Goal: Book appointment/travel/reservation

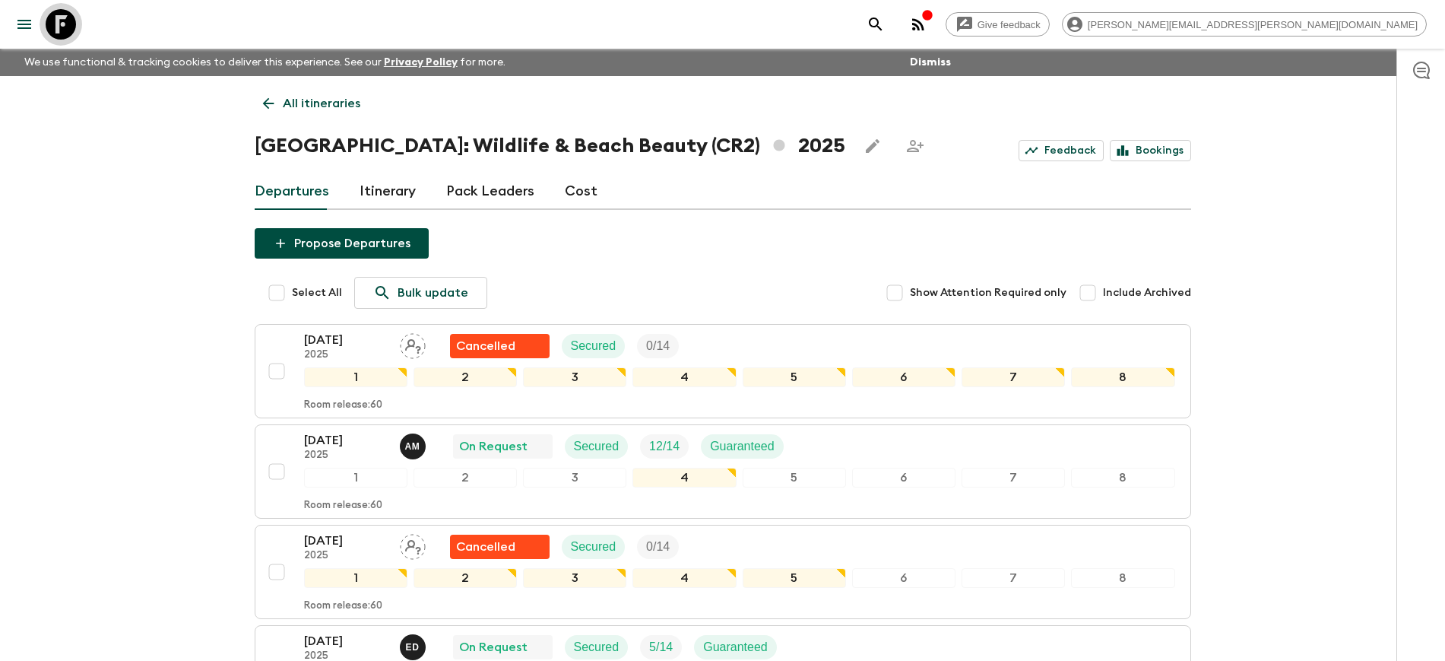
click at [61, 26] on icon at bounding box center [61, 24] width 30 height 30
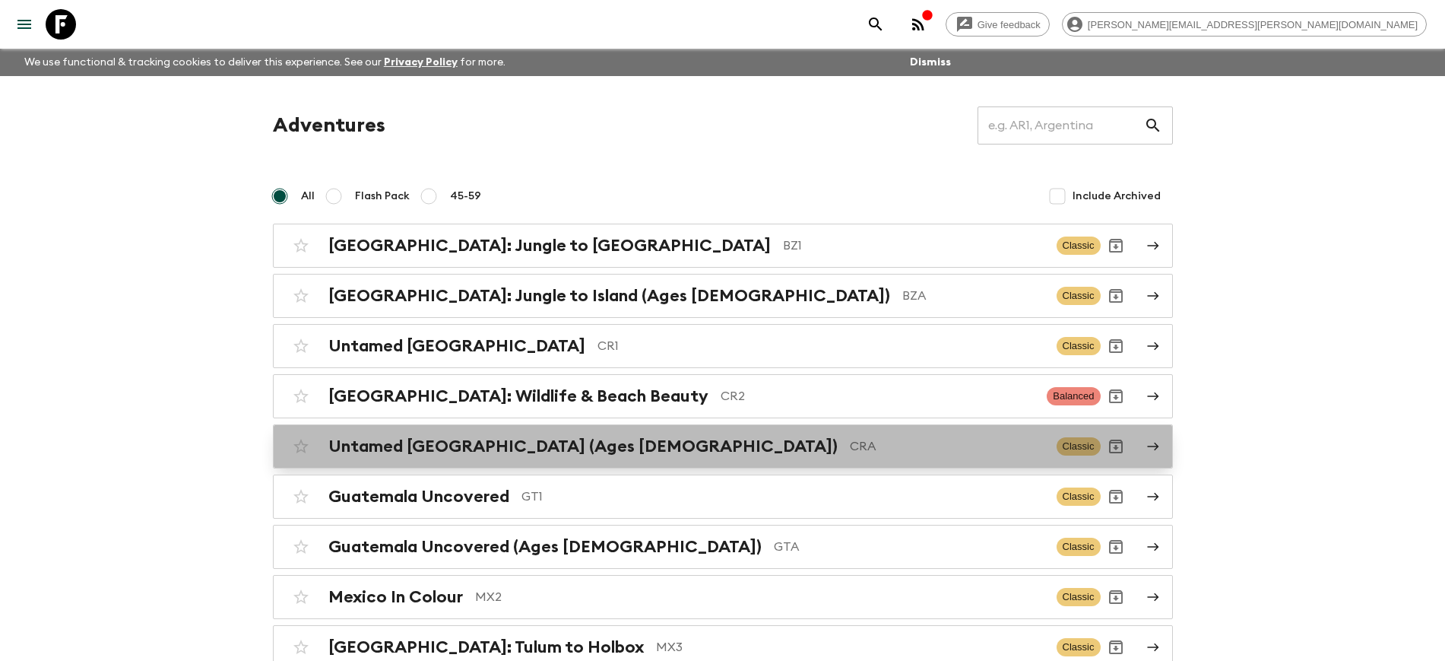
click at [459, 447] on h2 "Untamed [GEOGRAPHIC_DATA] (Ages [DEMOGRAPHIC_DATA])" at bounding box center [582, 446] width 509 height 20
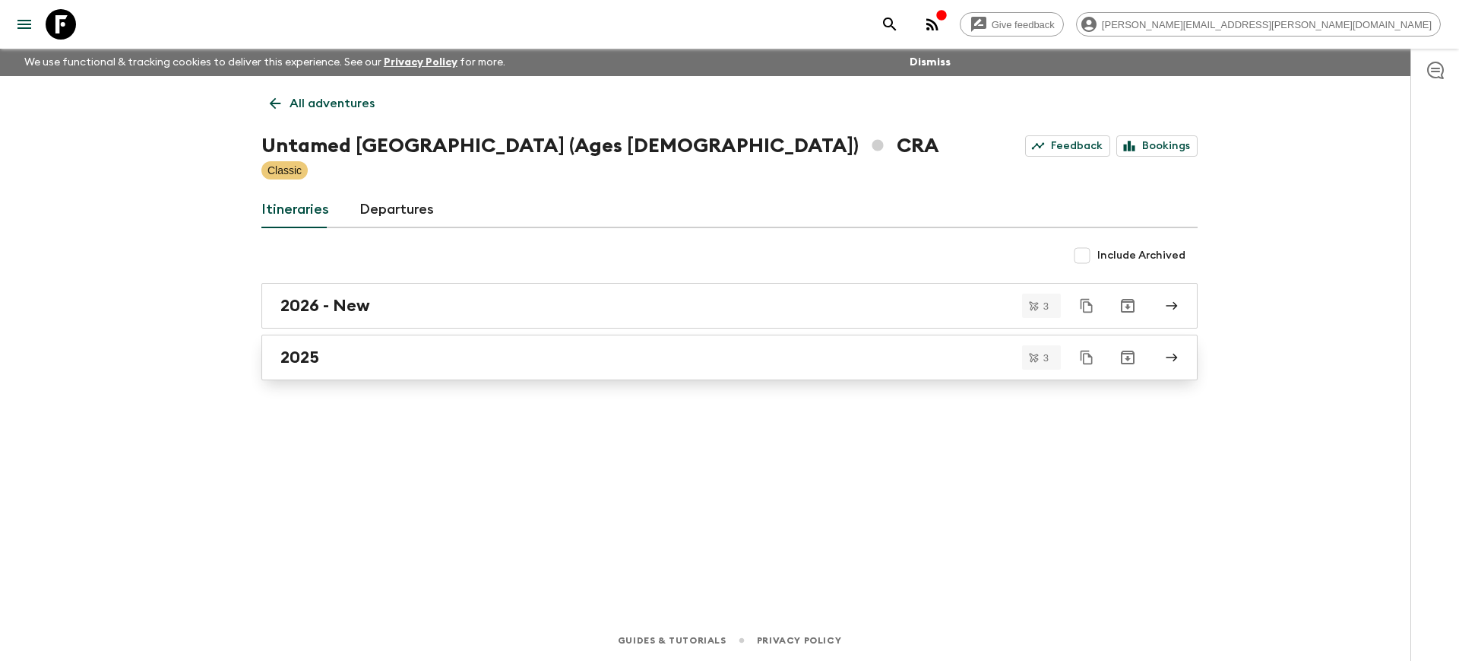
click at [325, 367] on link "2025" at bounding box center [729, 357] width 936 height 46
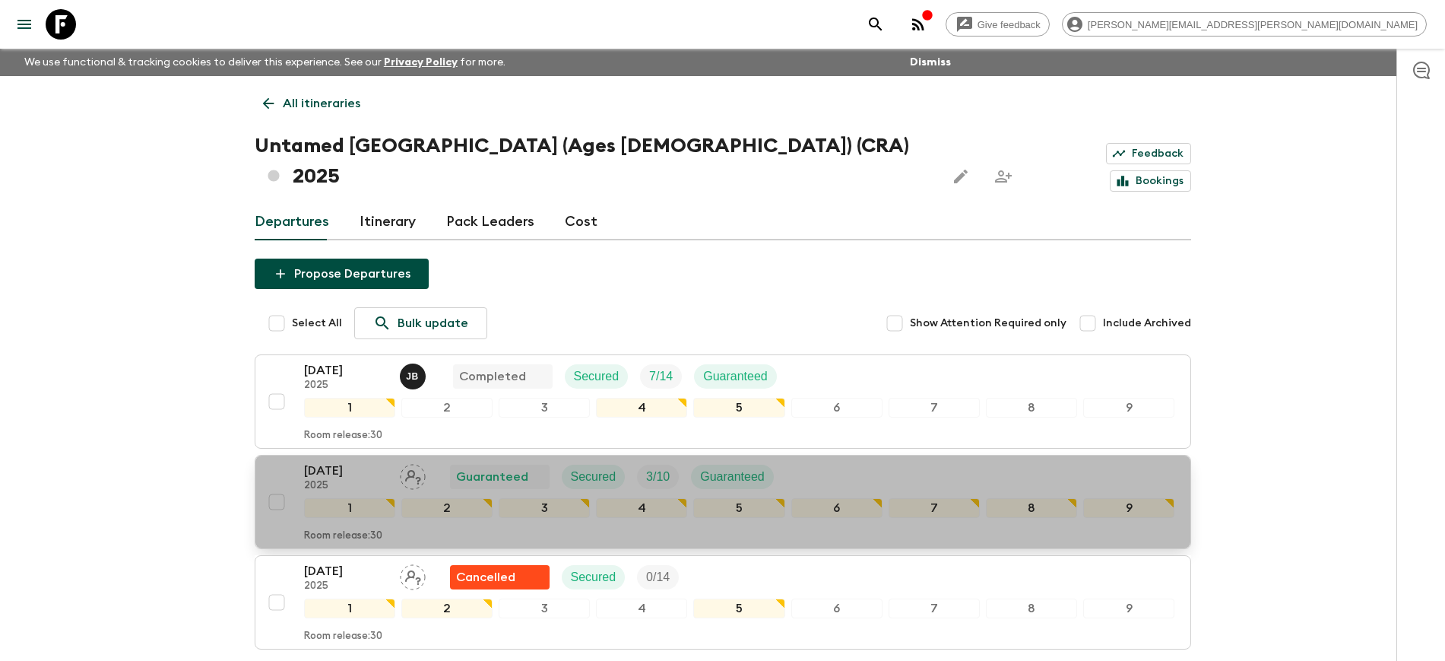
click at [340, 461] on p "[DATE]" at bounding box center [346, 470] width 84 height 18
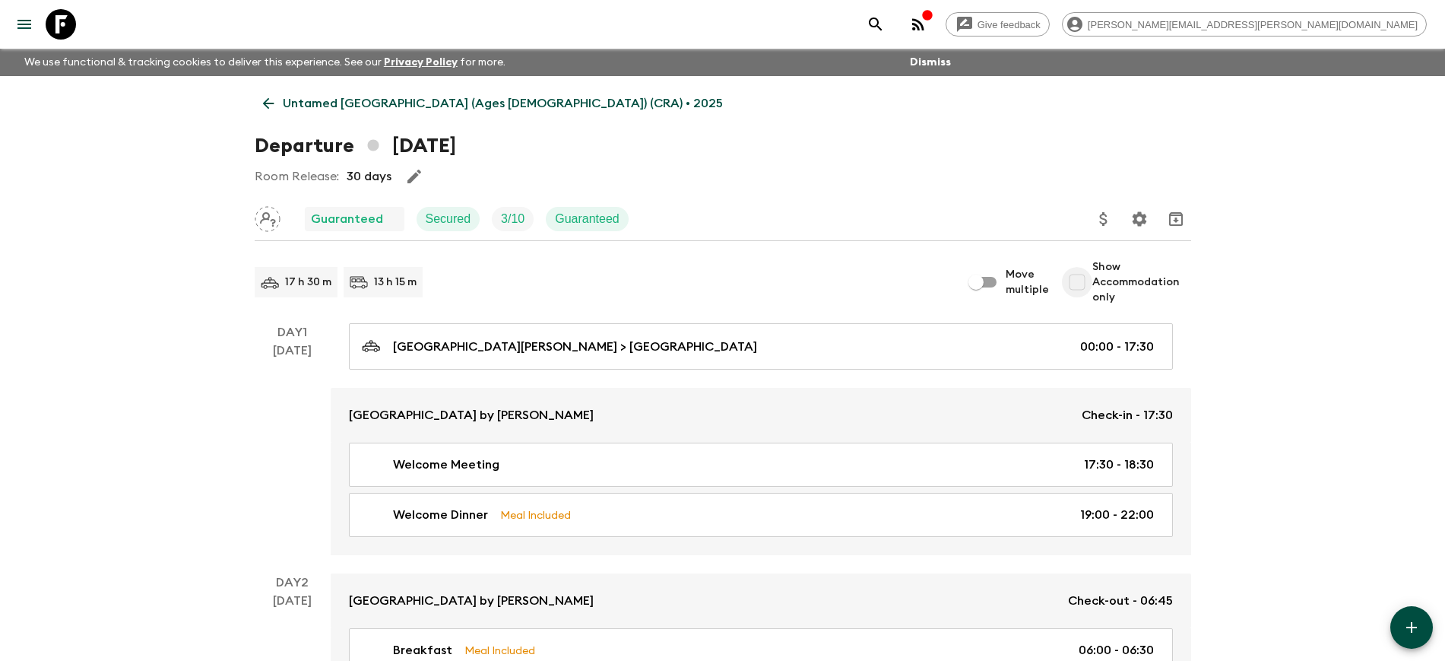
click at [1079, 280] on input "Show Accommodation only" at bounding box center [1077, 282] width 30 height 30
checkbox input "true"
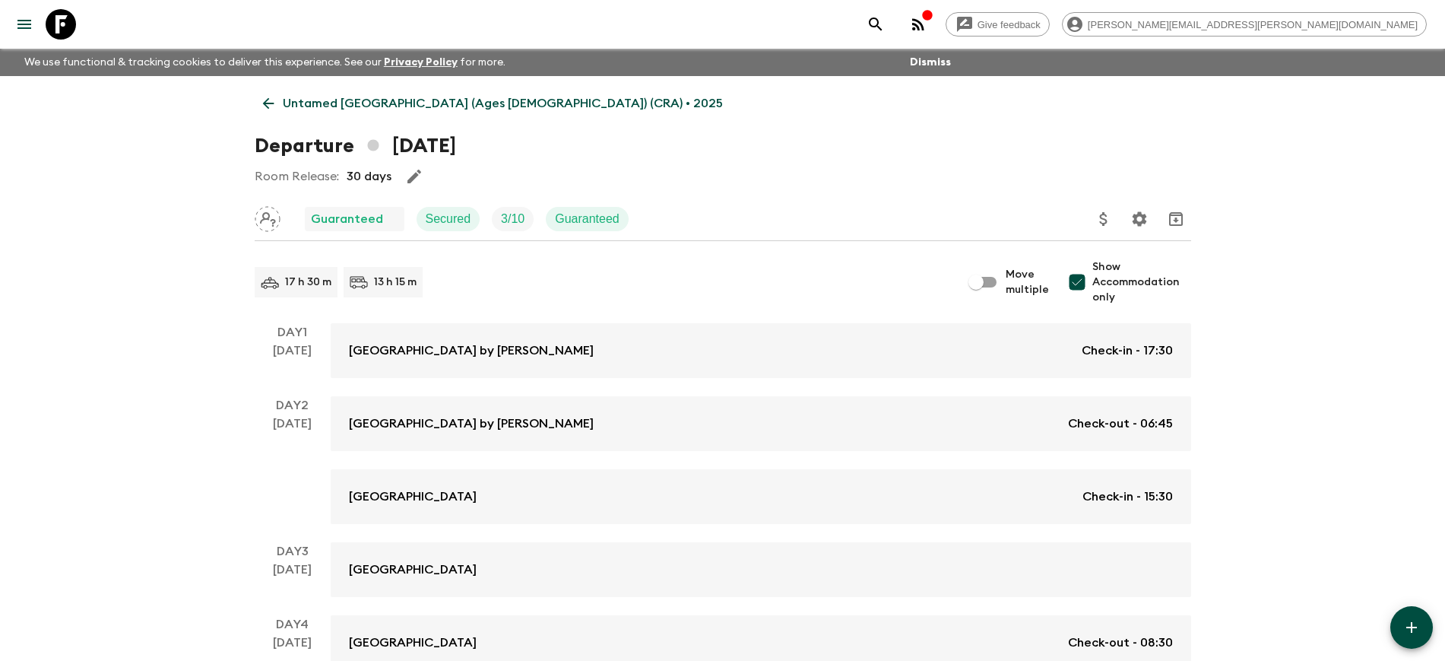
click at [271, 103] on icon at bounding box center [267, 103] width 11 height 11
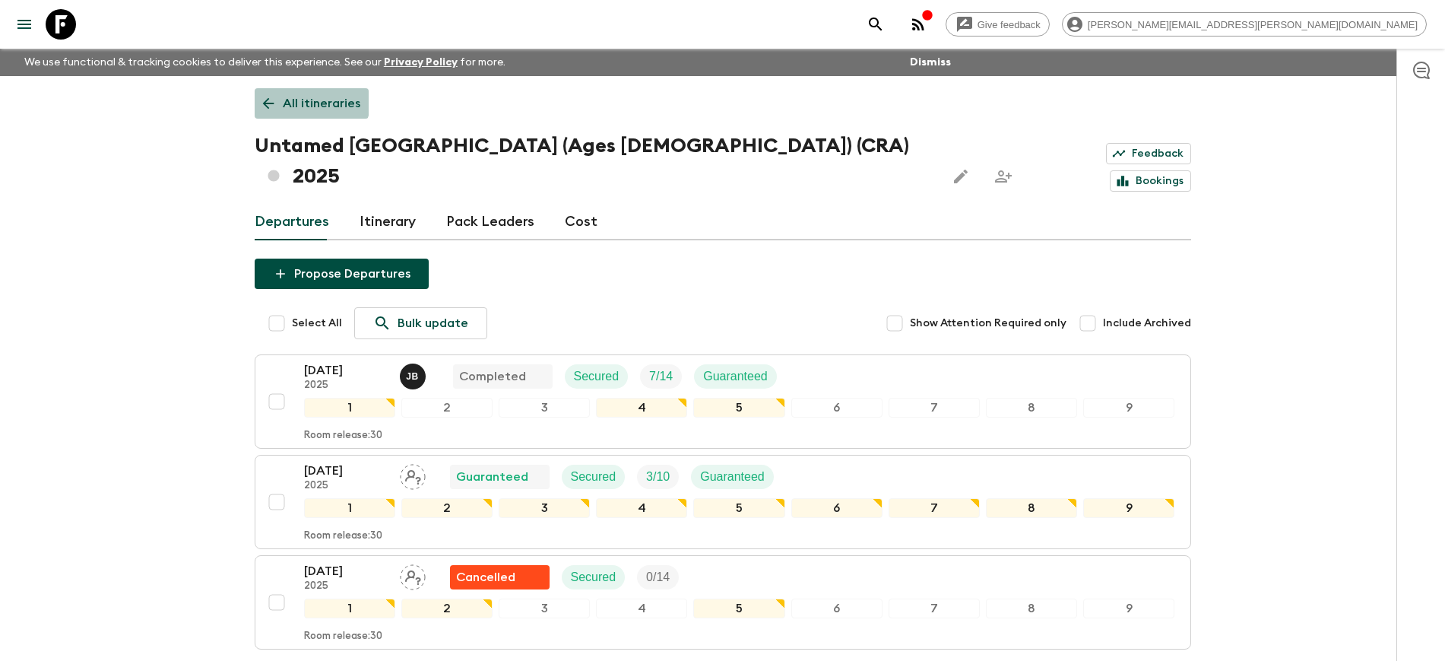
click at [288, 96] on p "All itineraries" at bounding box center [322, 103] width 78 height 18
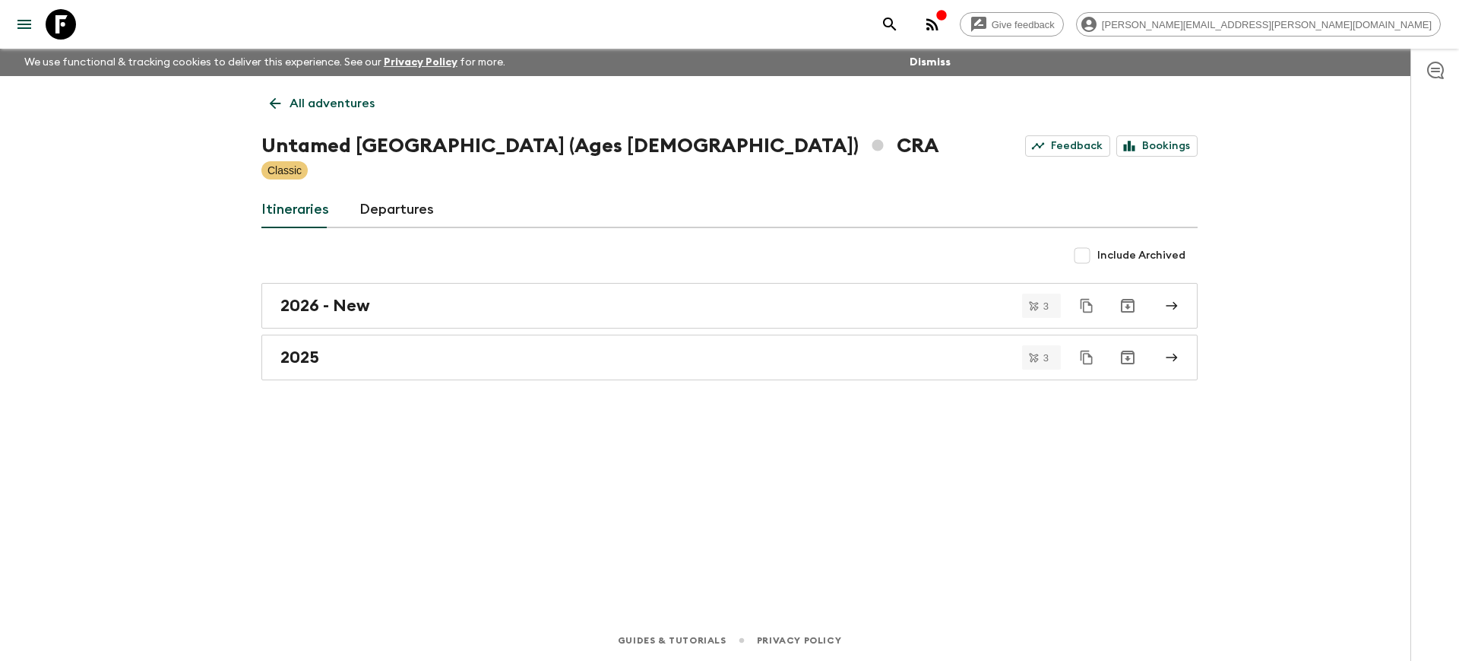
click at [300, 107] on p "All adventures" at bounding box center [332, 103] width 85 height 18
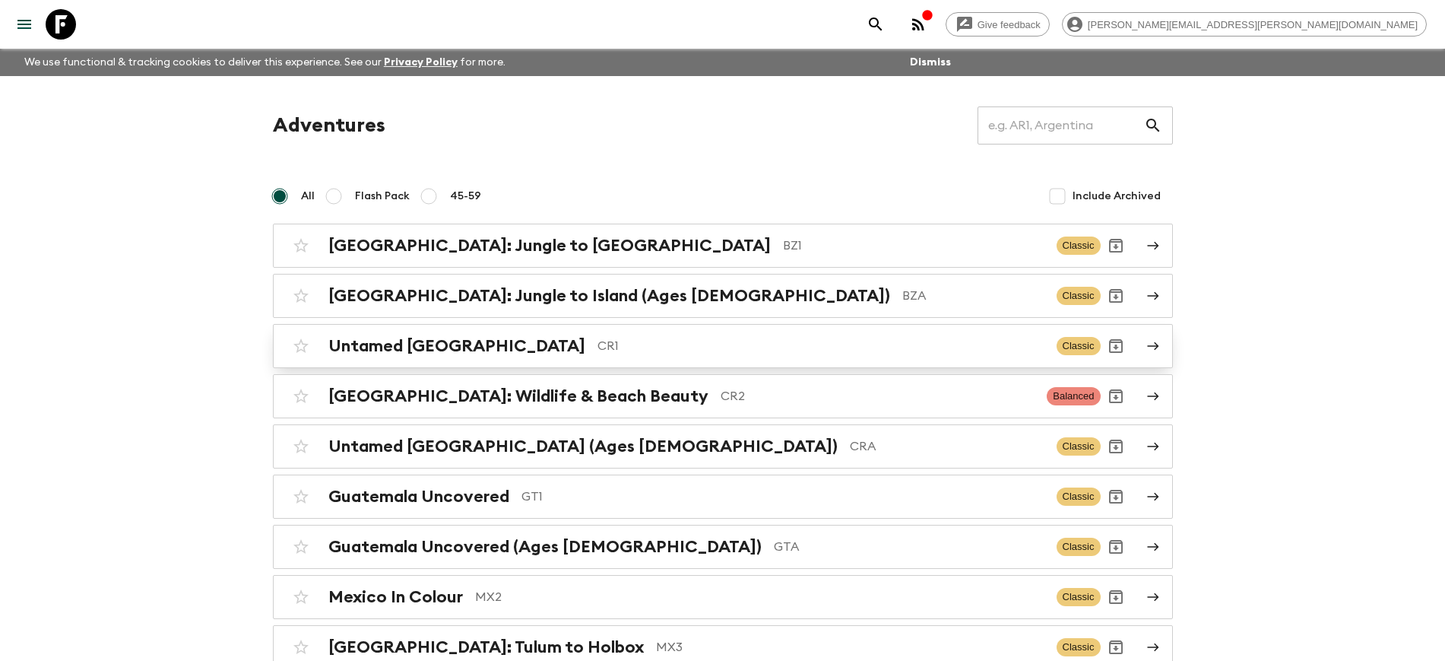
click at [407, 342] on h2 "Untamed [GEOGRAPHIC_DATA]" at bounding box center [456, 346] width 257 height 20
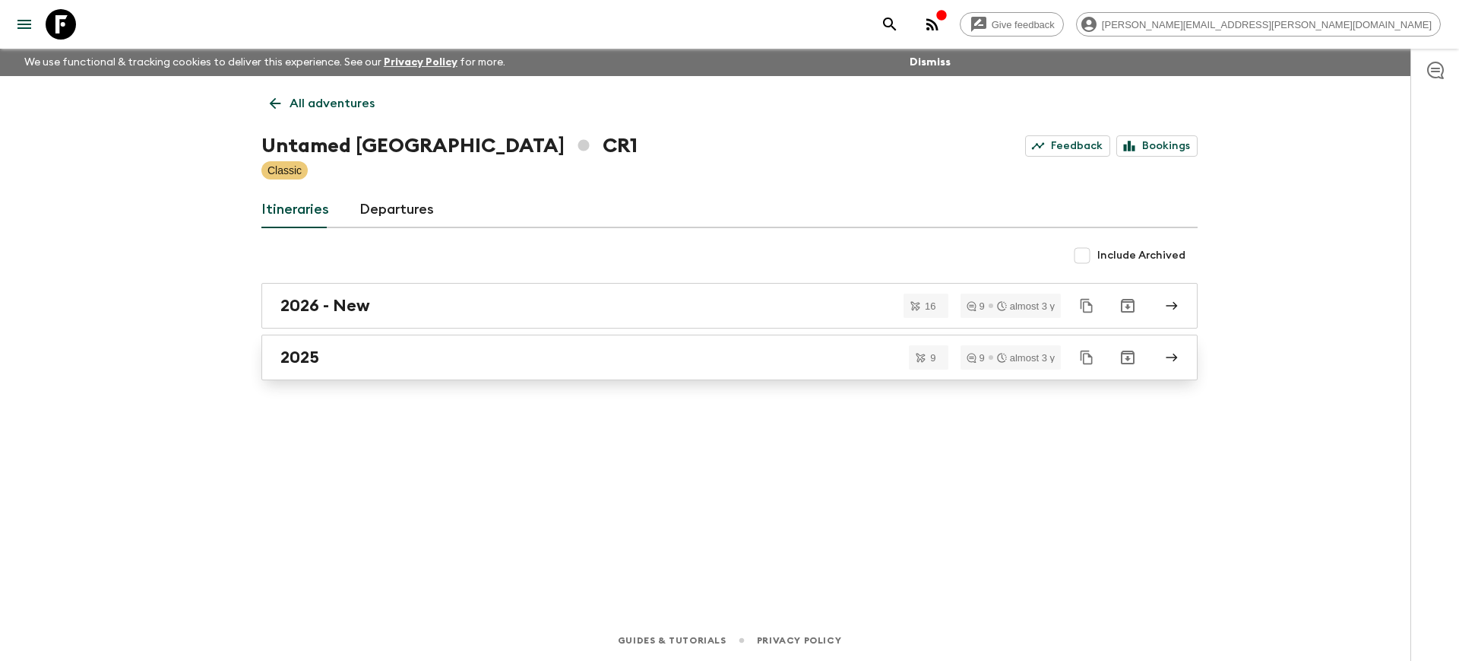
click at [331, 350] on div "2025" at bounding box center [715, 357] width 870 height 20
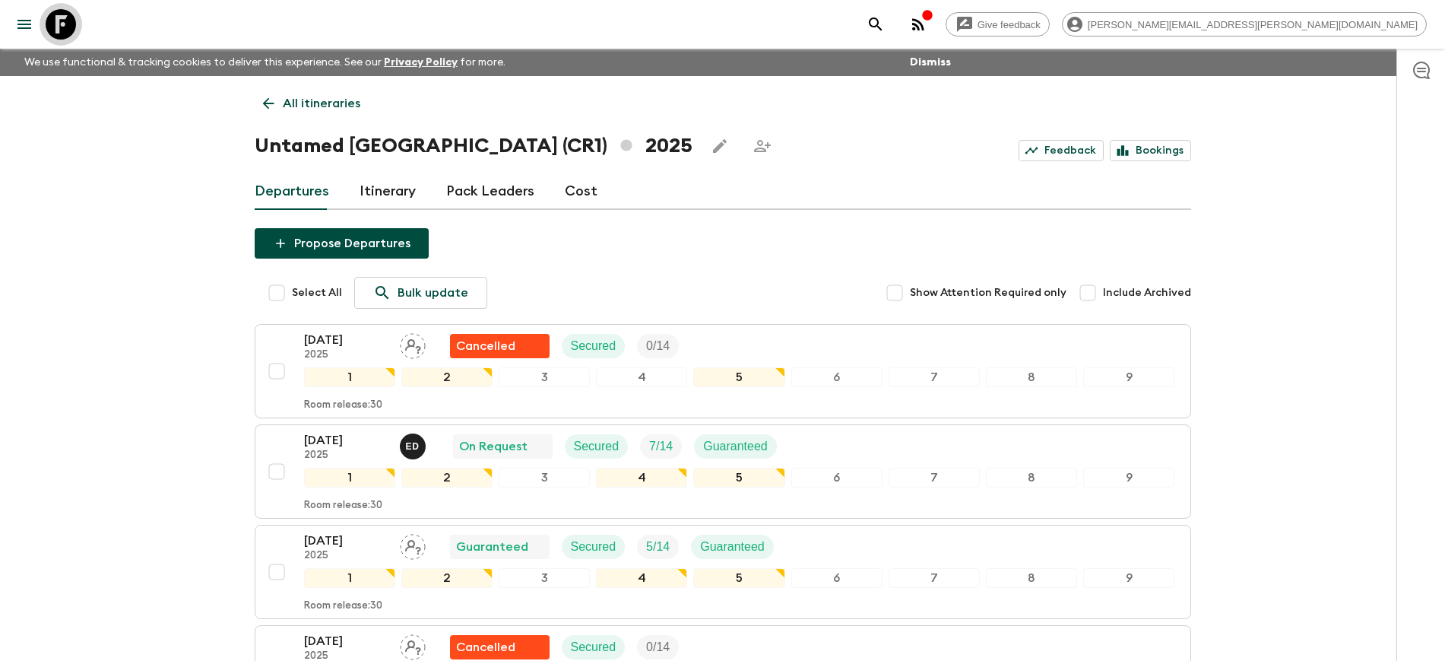
click at [62, 28] on icon at bounding box center [61, 24] width 30 height 30
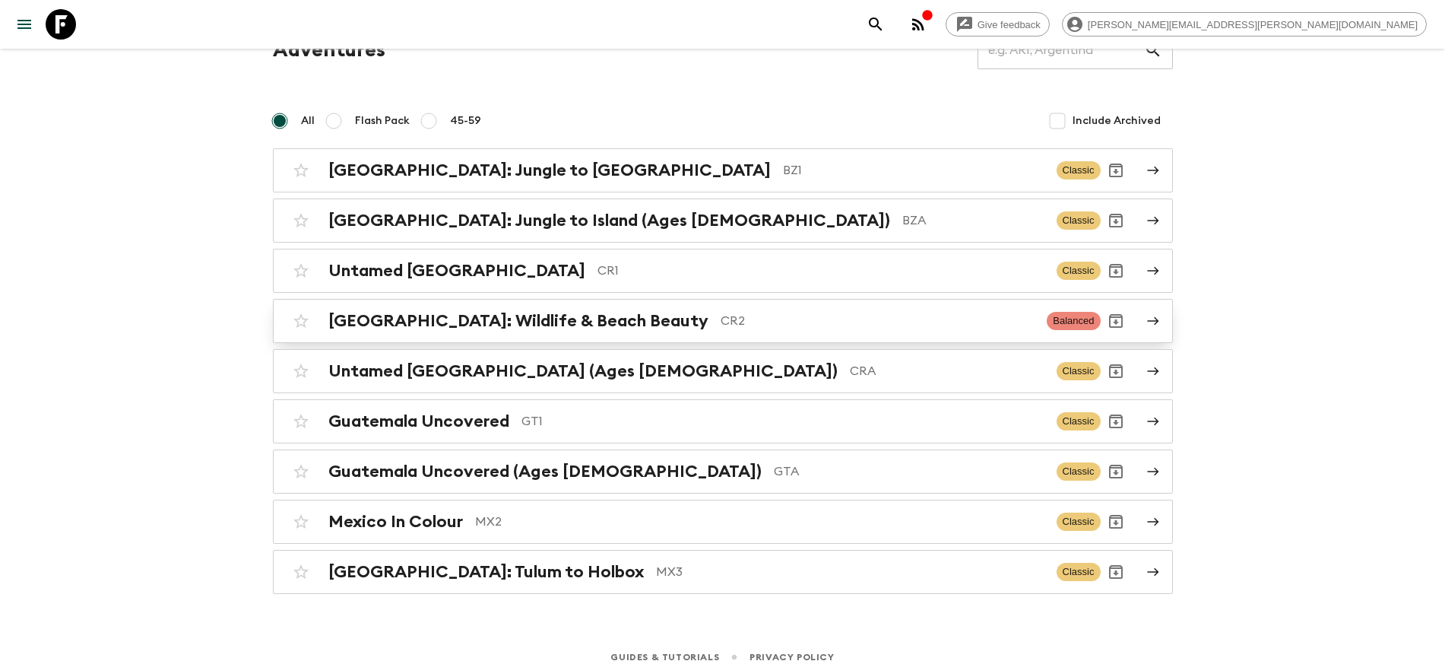
scroll to position [92, 0]
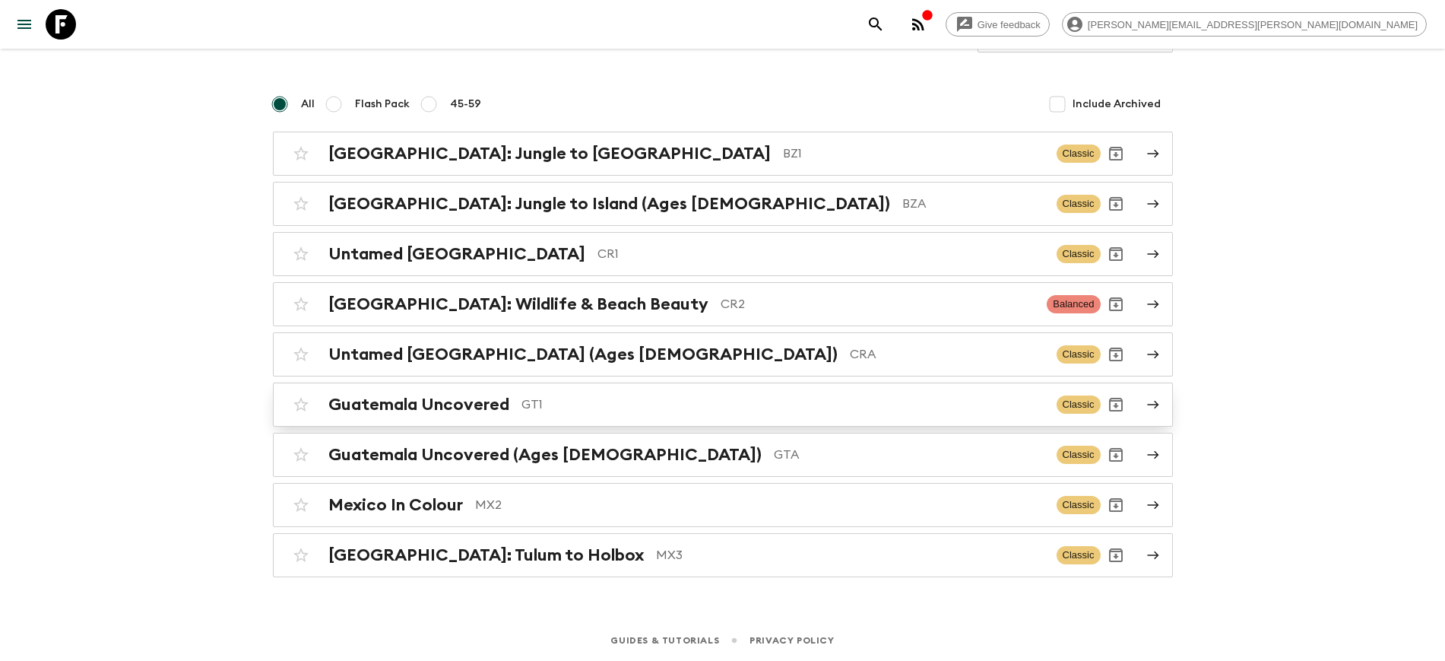
click at [436, 410] on h2 "Guatemala Uncovered" at bounding box center [418, 405] width 181 height 20
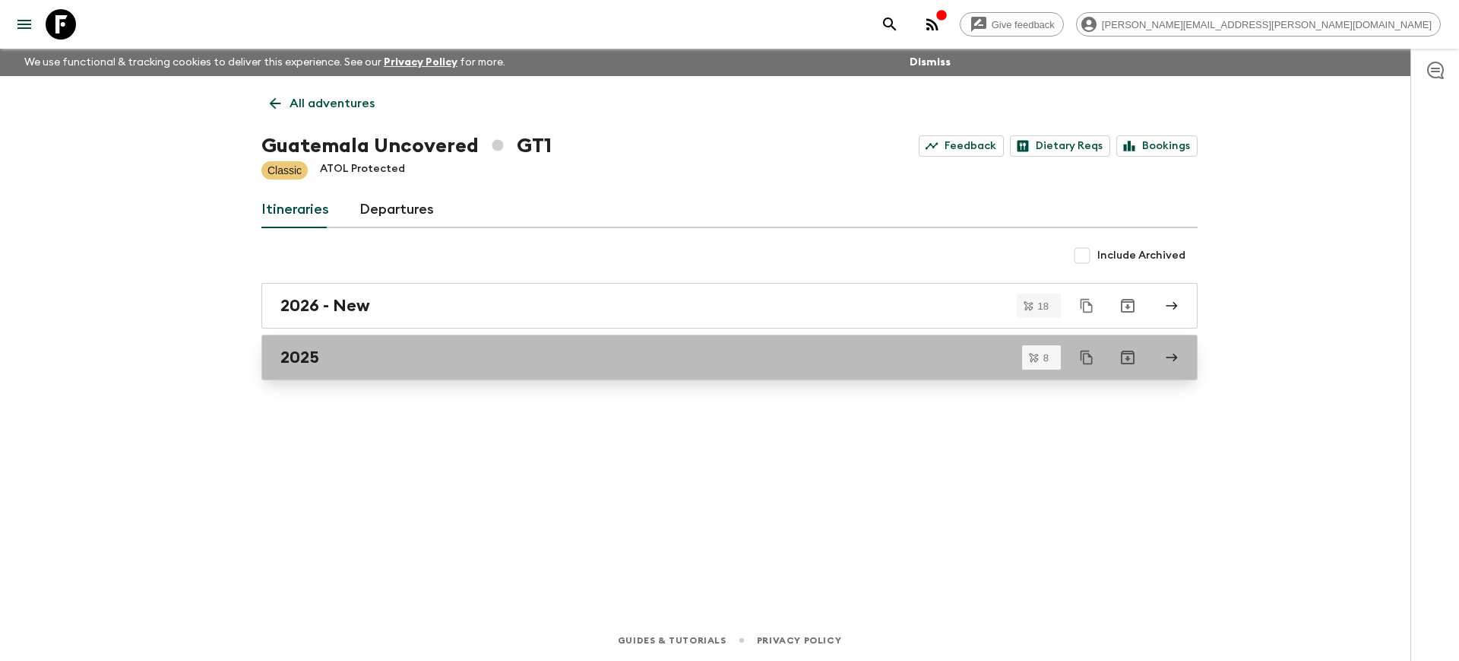
click at [333, 361] on div "2025" at bounding box center [715, 357] width 870 height 20
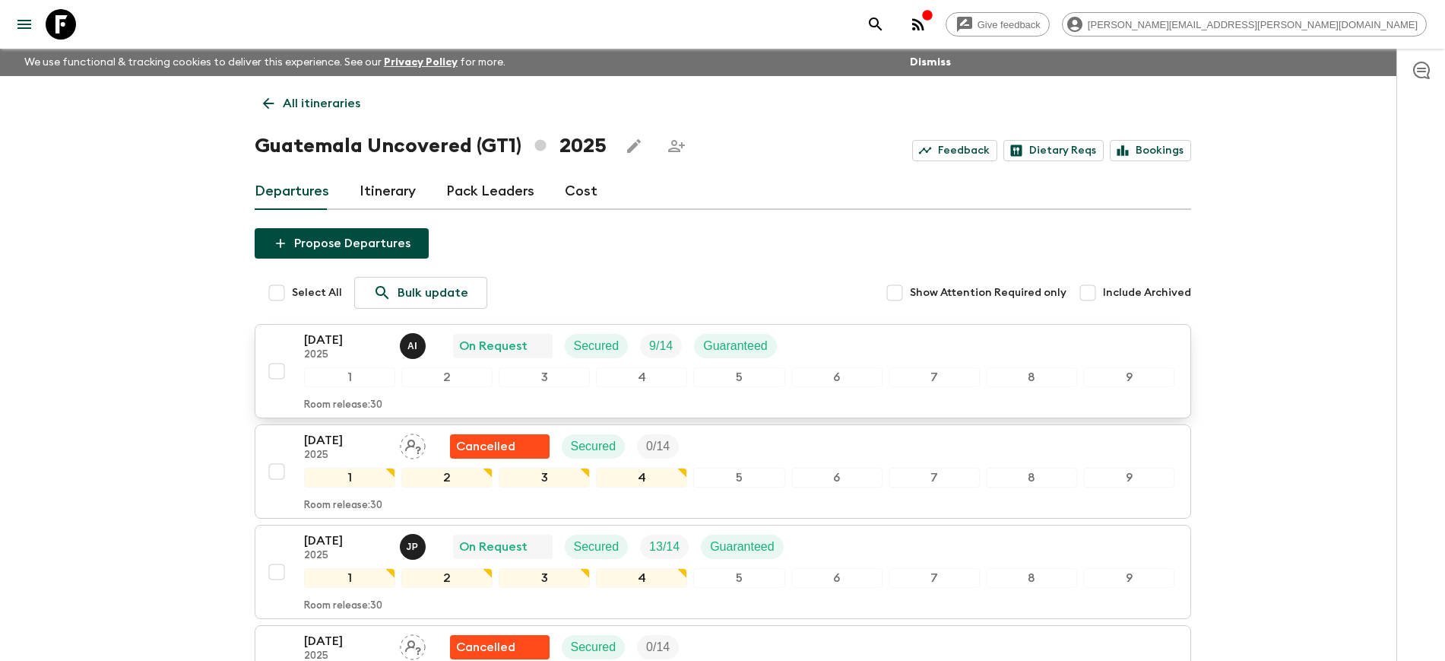
click at [336, 341] on p "[DATE]" at bounding box center [346, 340] width 84 height 18
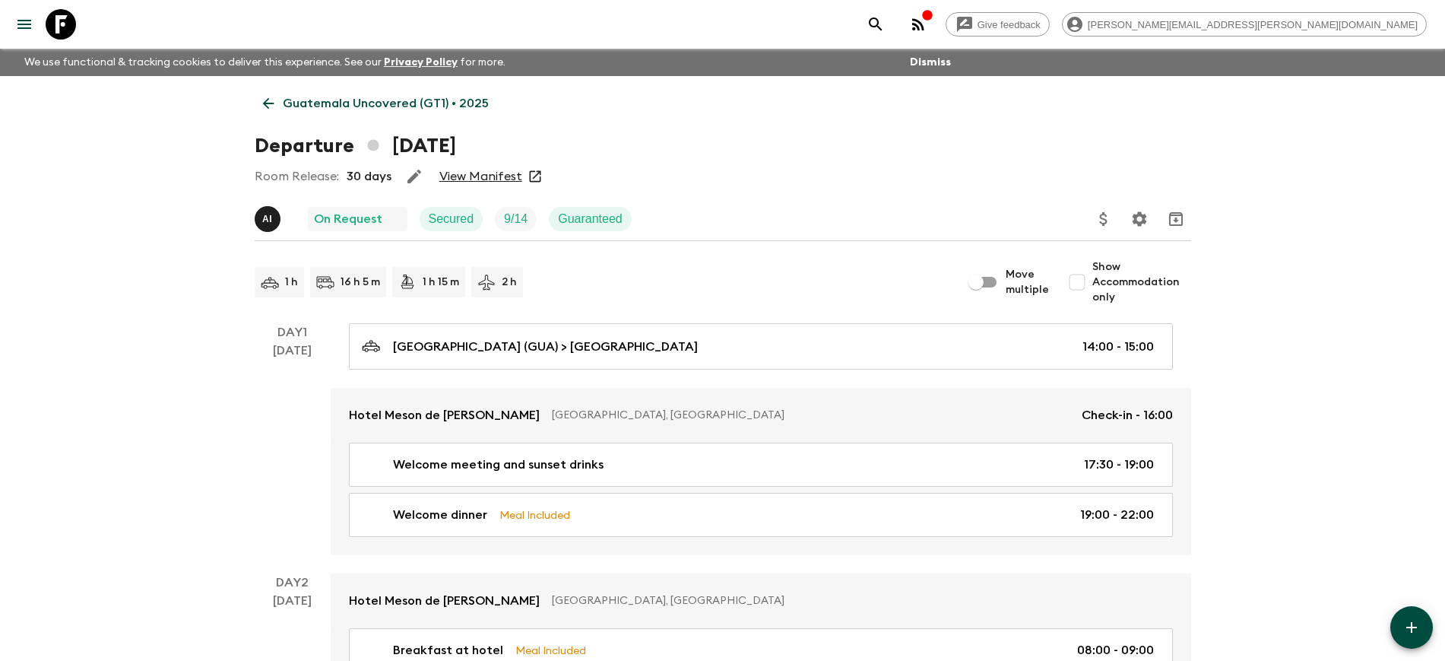
click at [1084, 288] on input "Show Accommodation only" at bounding box center [1077, 282] width 30 height 30
checkbox input "true"
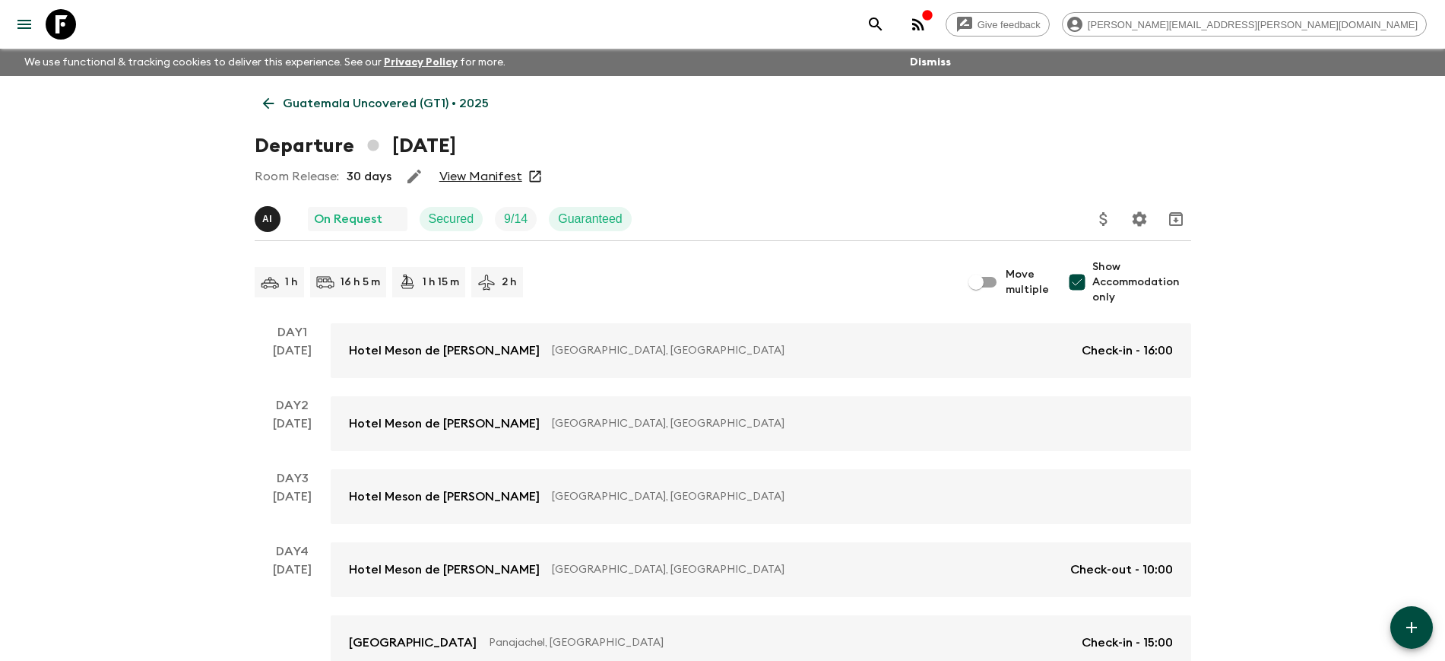
click at [265, 104] on icon at bounding box center [267, 103] width 11 height 11
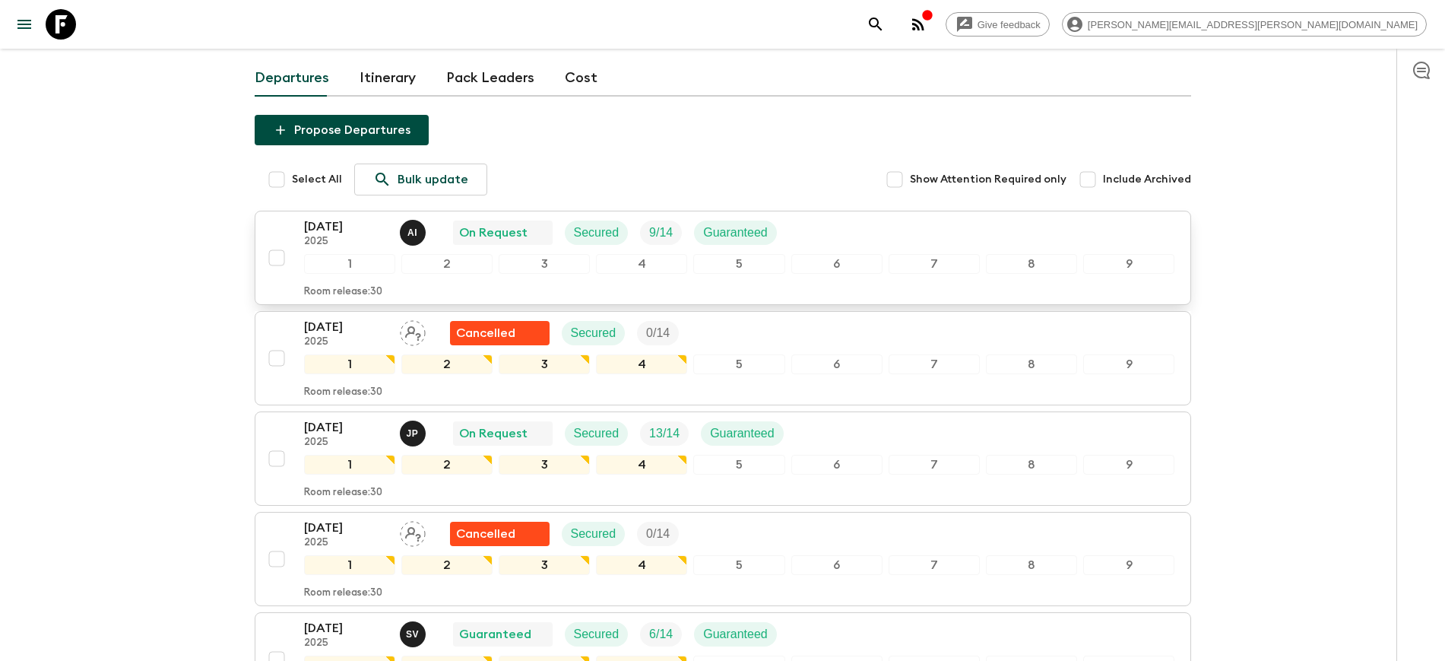
scroll to position [190, 0]
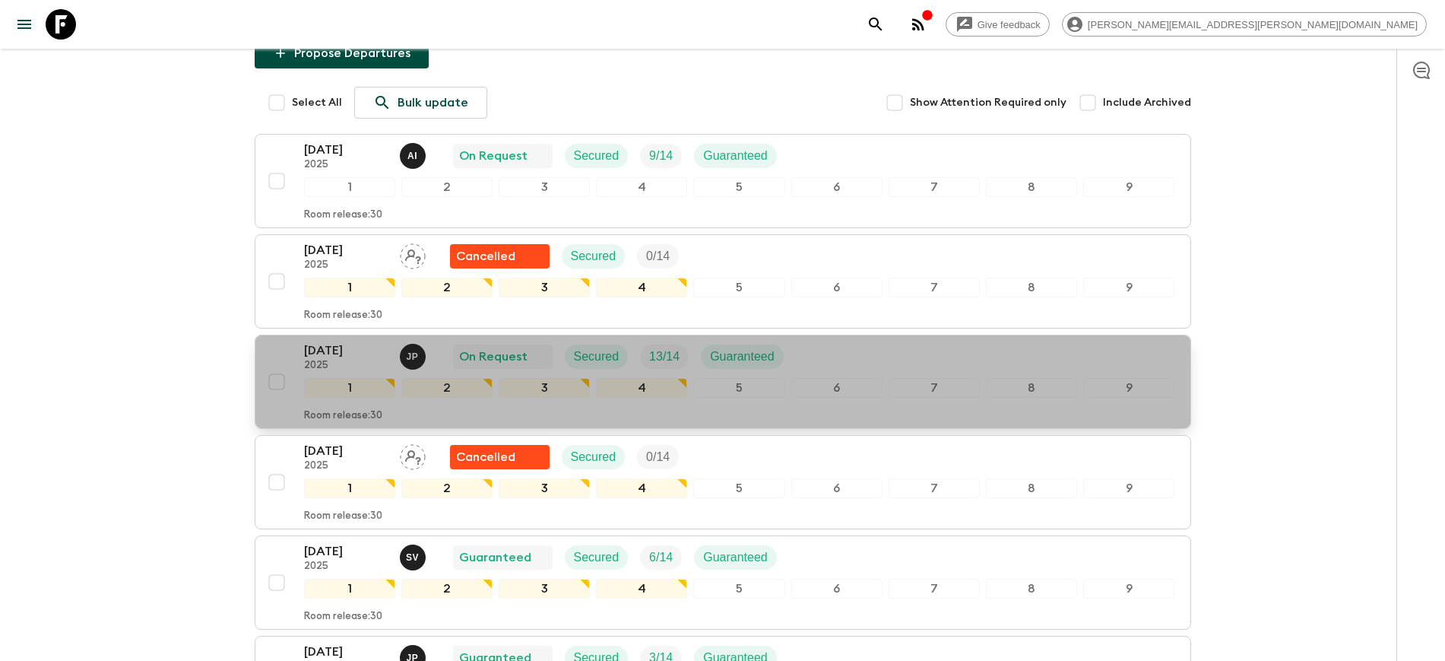
click at [335, 353] on p "[DATE]" at bounding box center [346, 350] width 84 height 18
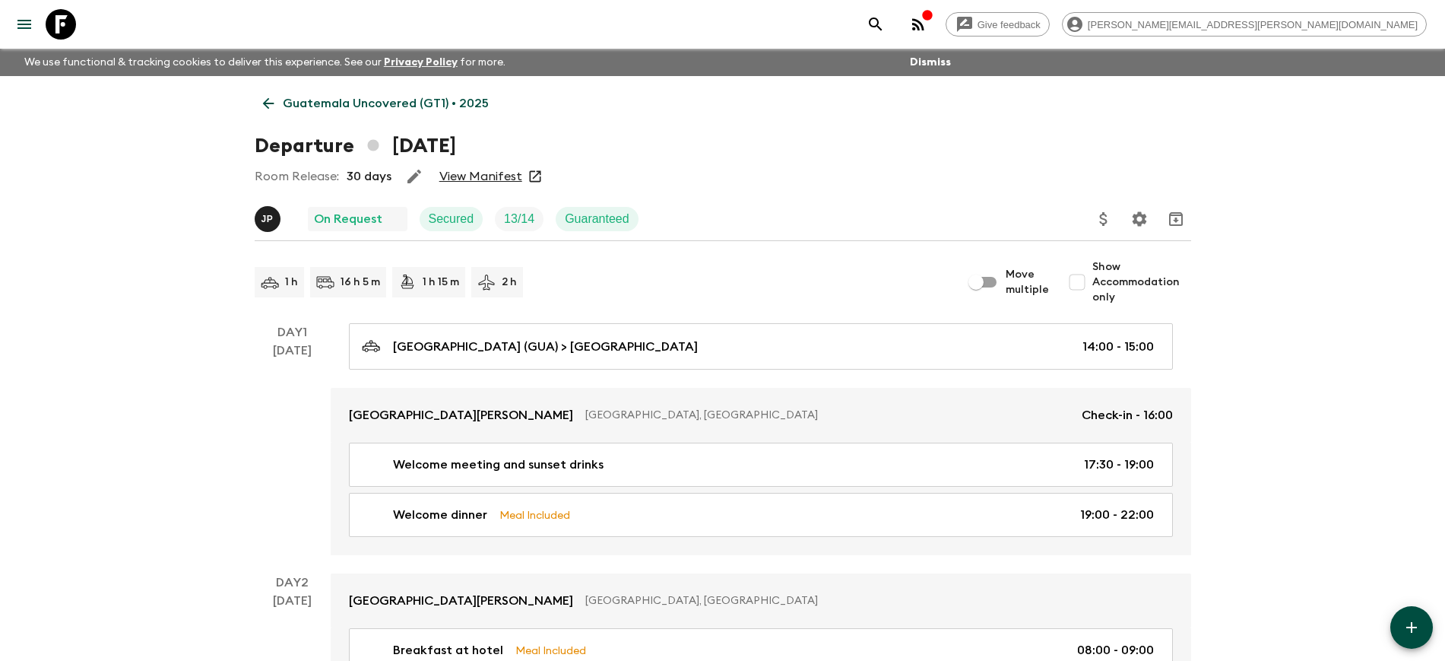
click at [1079, 285] on input "Show Accommodation only" at bounding box center [1077, 282] width 30 height 30
checkbox input "true"
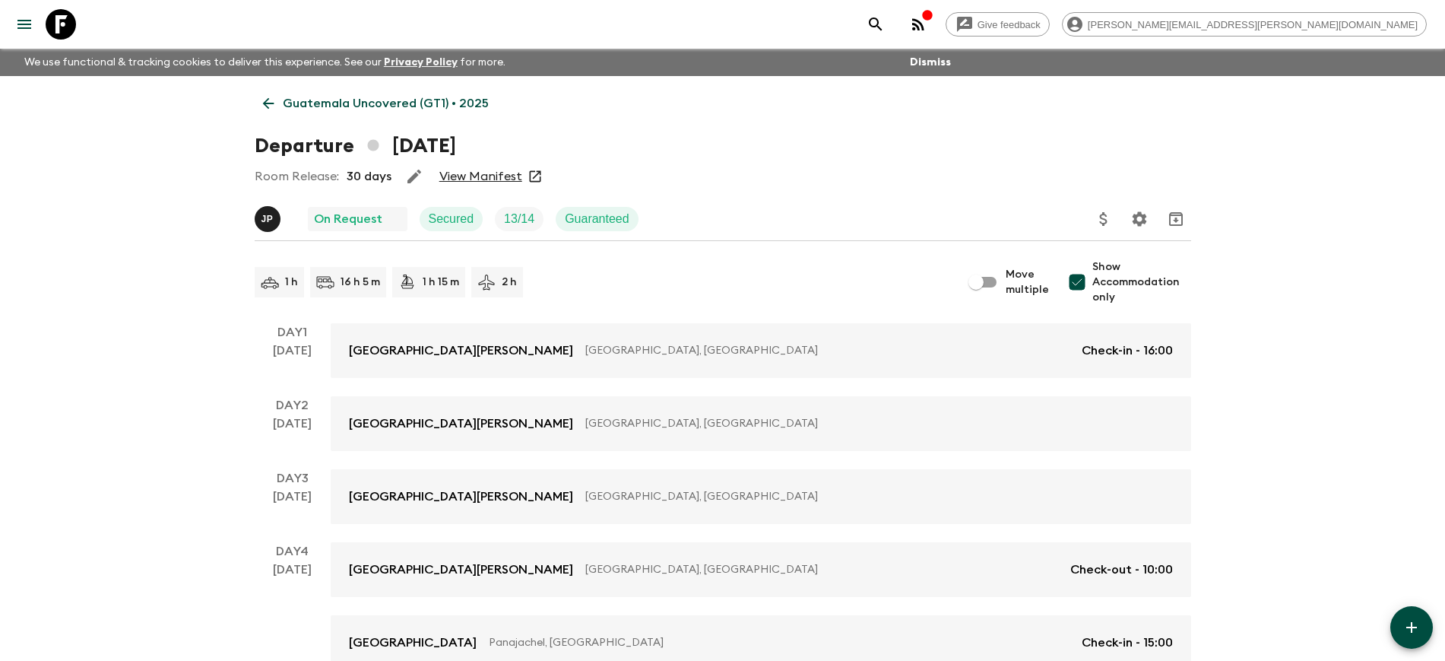
click at [272, 108] on icon at bounding box center [268, 103] width 17 height 17
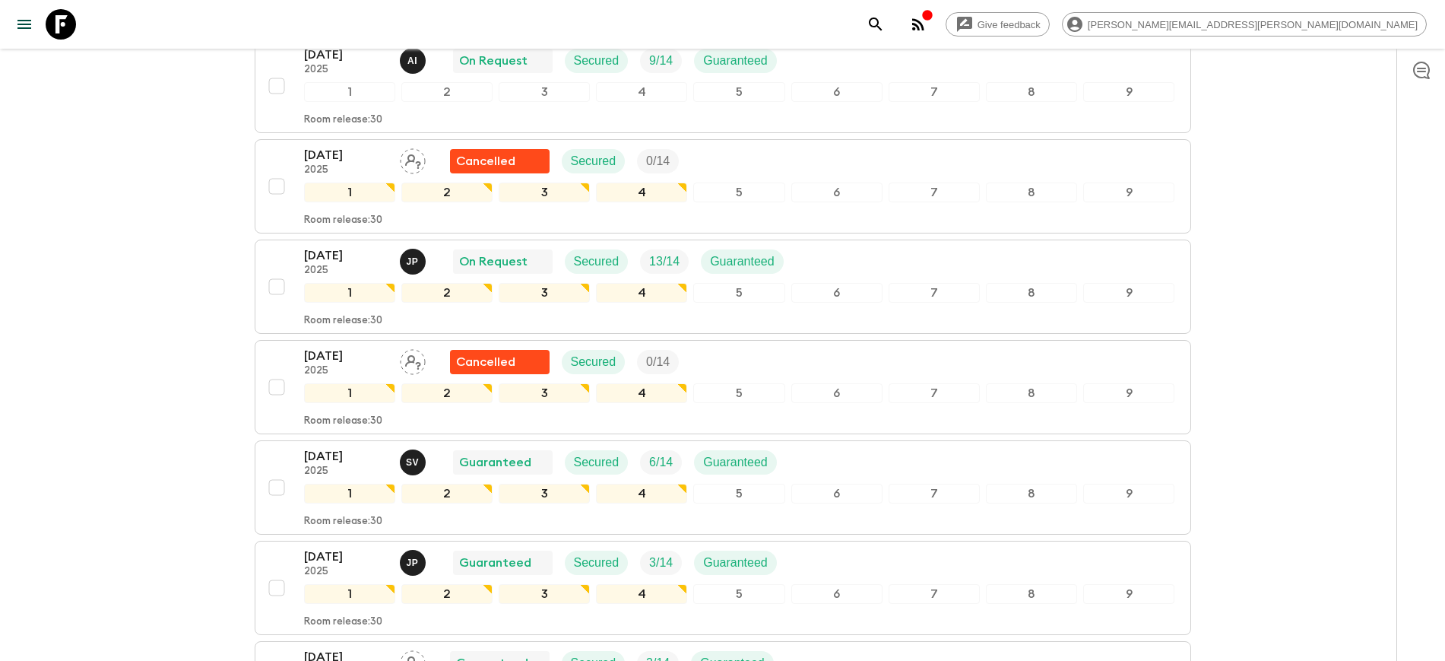
scroll to position [380, 0]
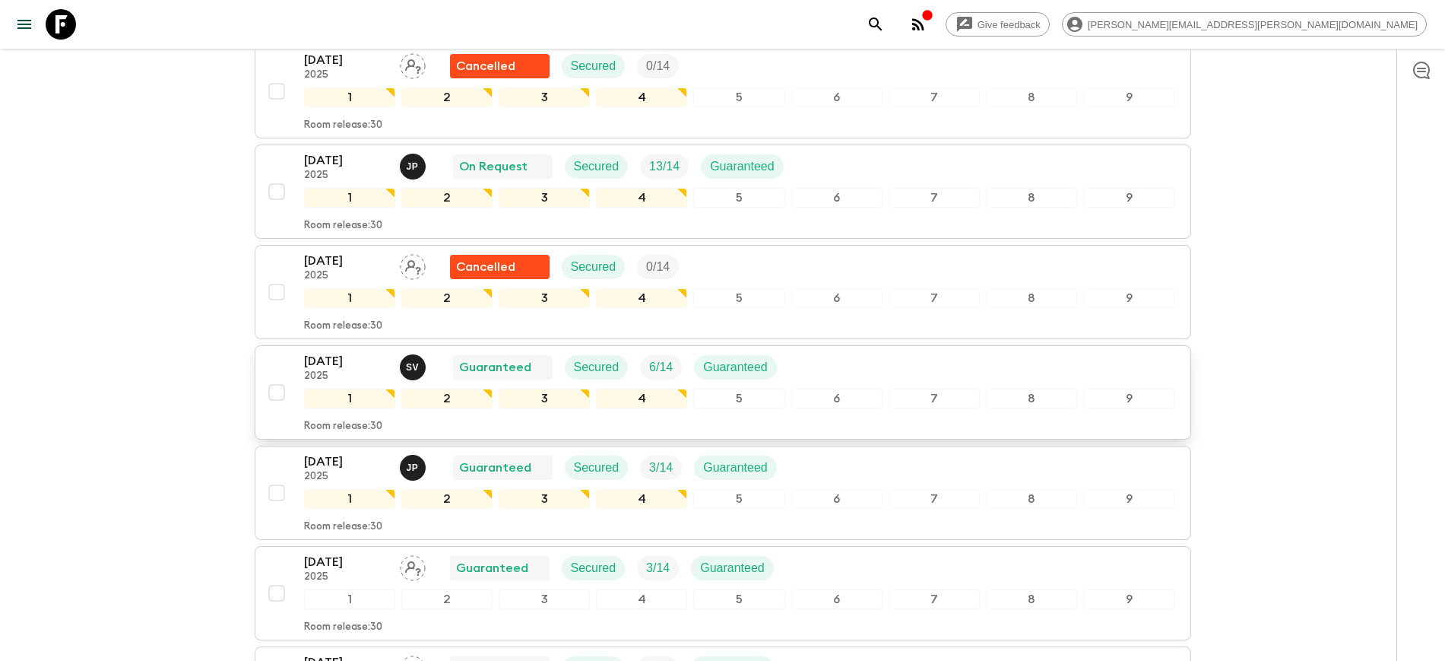
click at [357, 360] on p "[DATE]" at bounding box center [346, 361] width 84 height 18
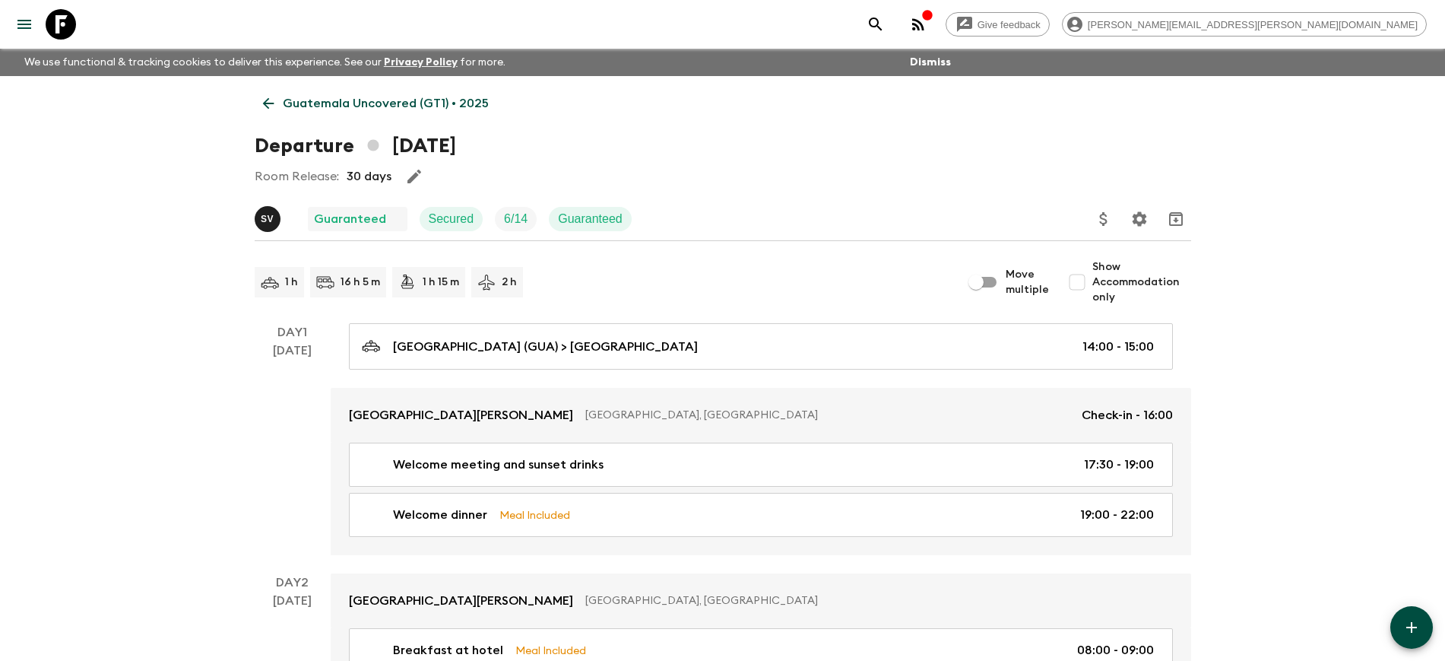
click at [1079, 284] on input "Show Accommodation only" at bounding box center [1077, 282] width 30 height 30
checkbox input "true"
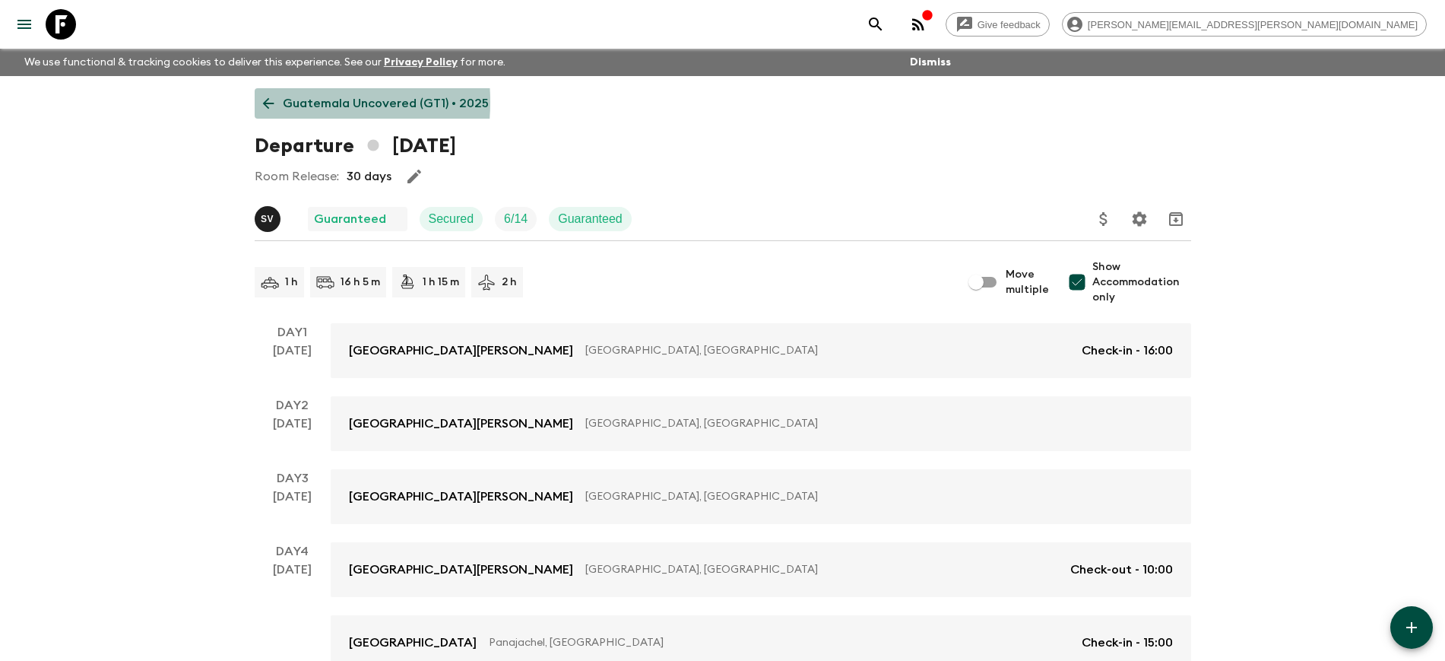
click at [274, 102] on icon at bounding box center [268, 103] width 17 height 17
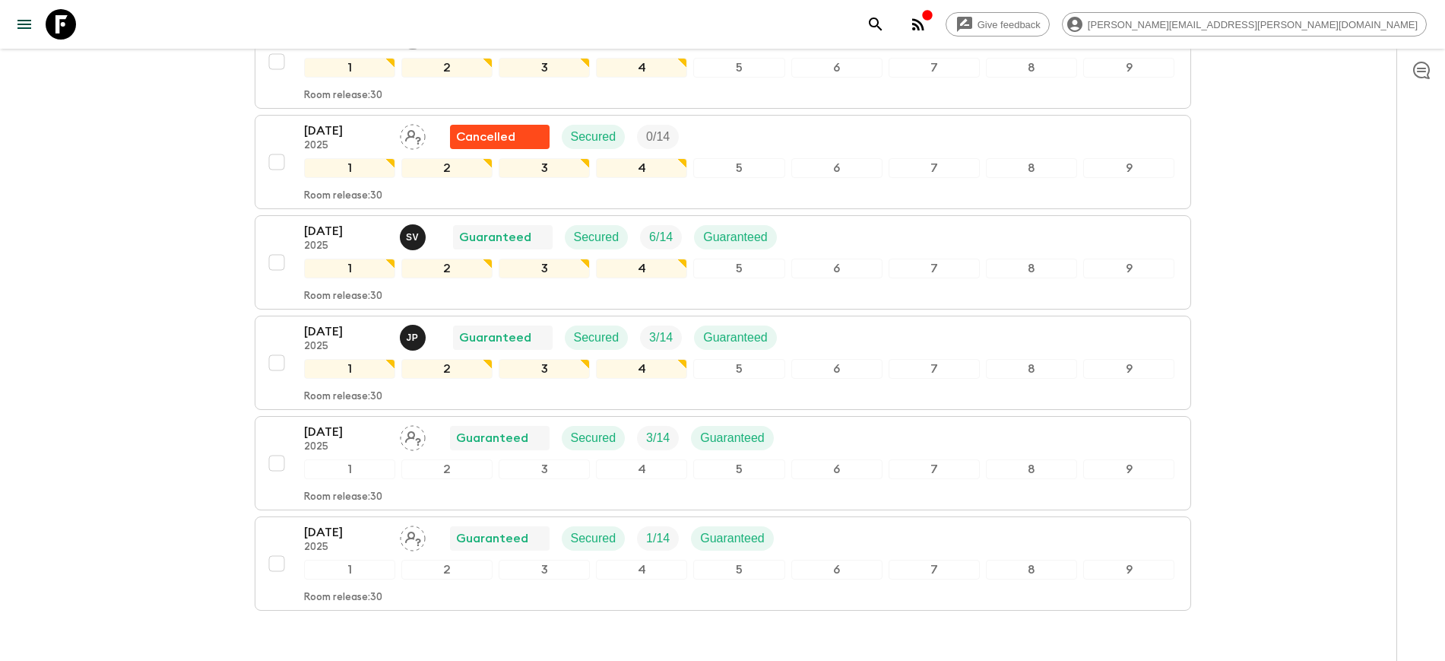
scroll to position [570, 0]
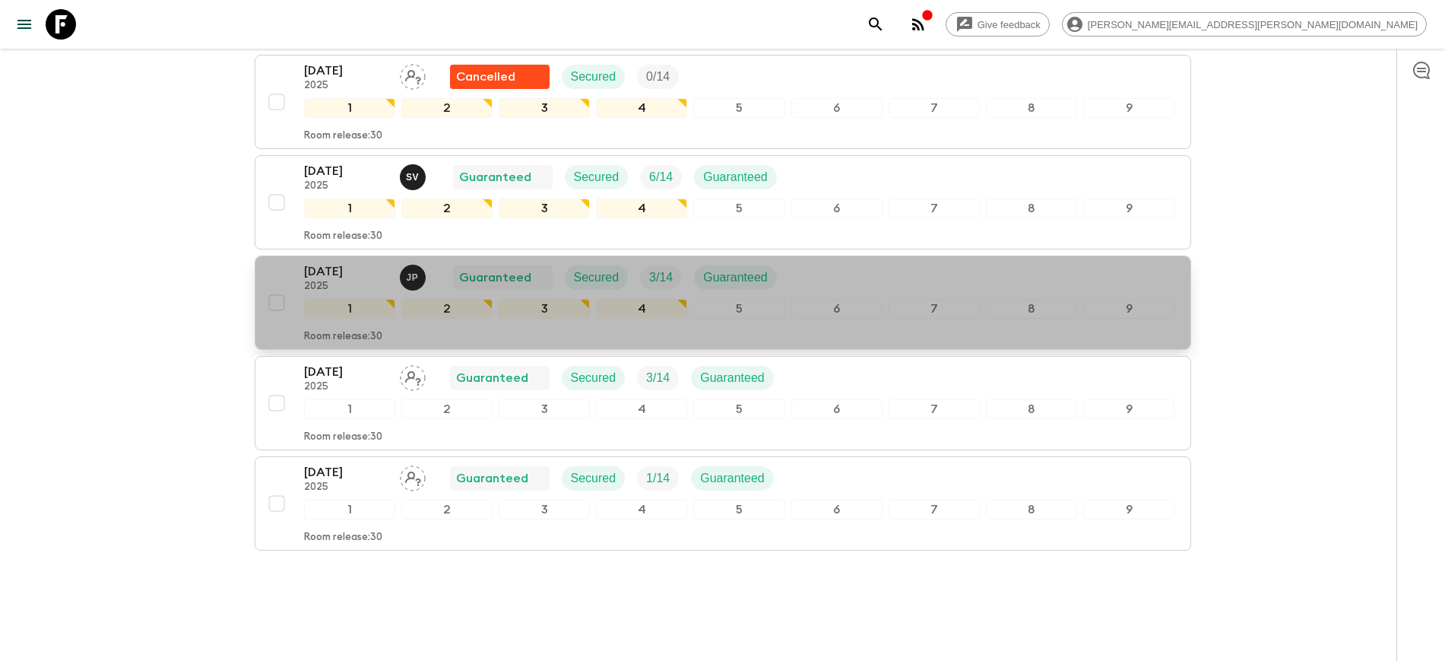
click at [340, 278] on p "[DATE]" at bounding box center [346, 271] width 84 height 18
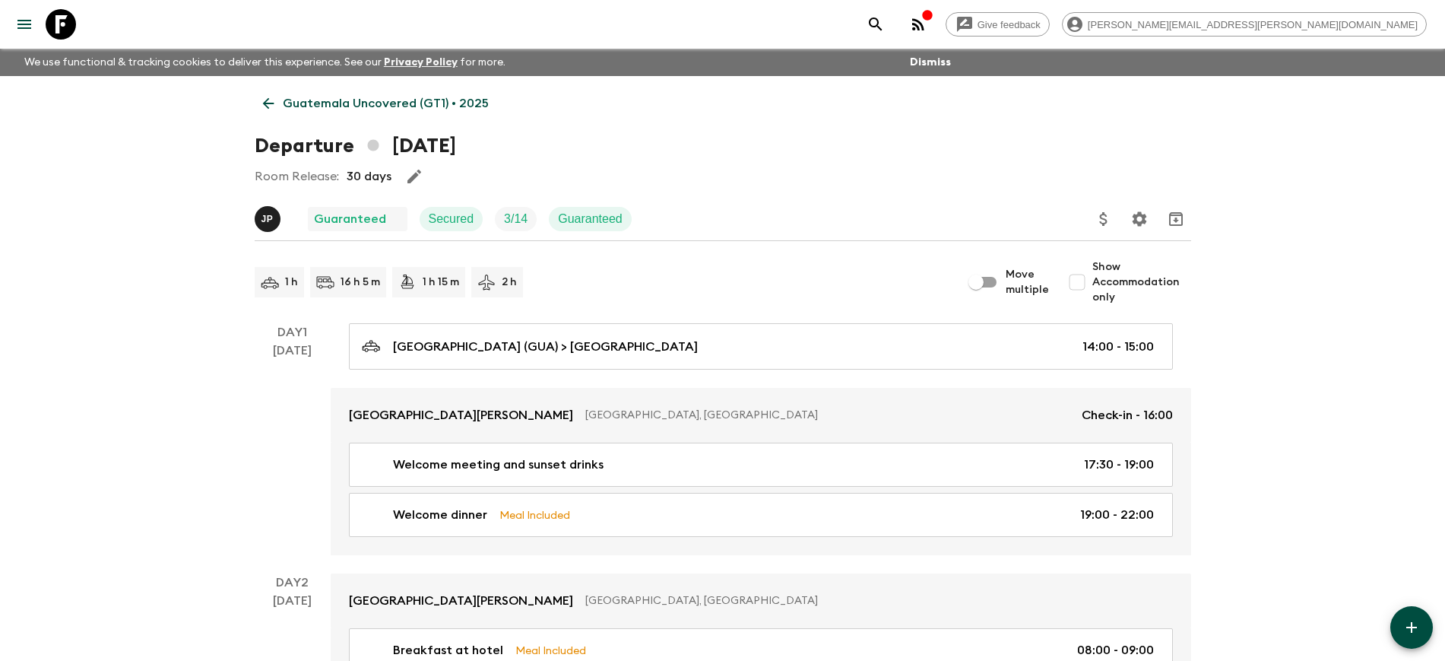
click at [1085, 285] on input "Show Accommodation only" at bounding box center [1077, 282] width 30 height 30
checkbox input "true"
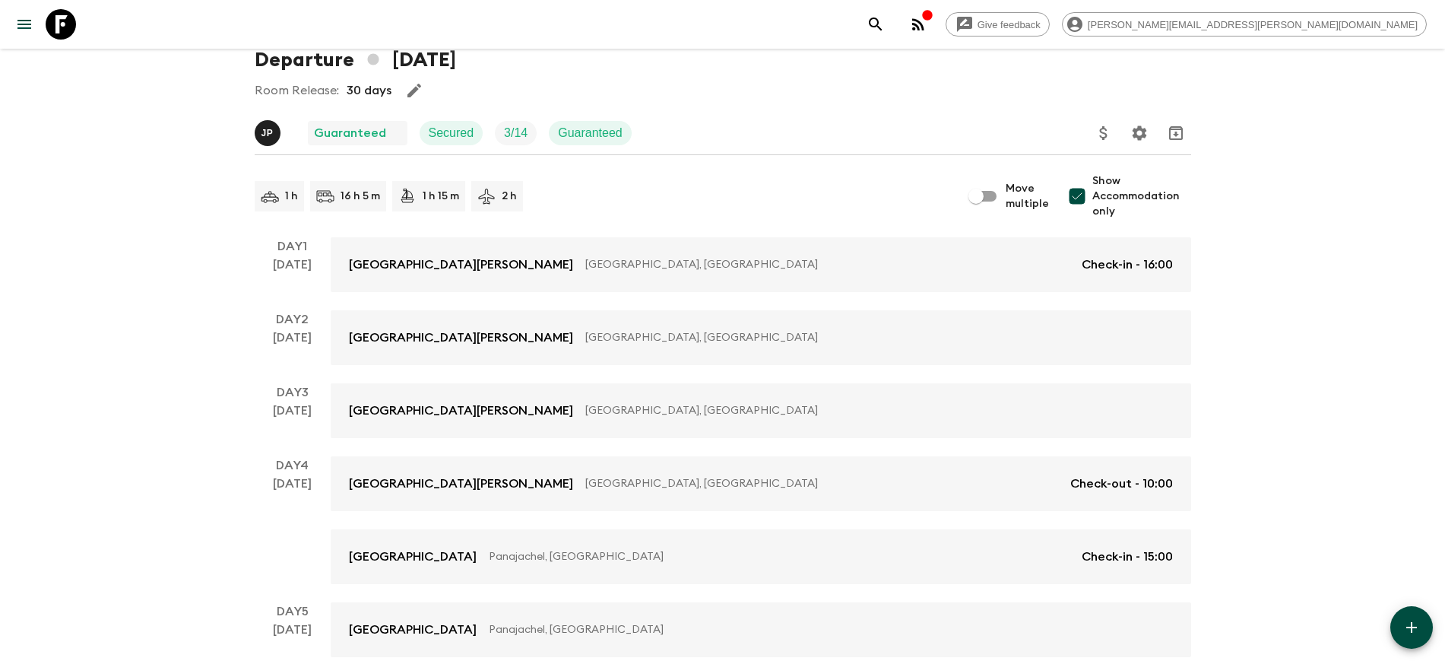
scroll to position [33, 0]
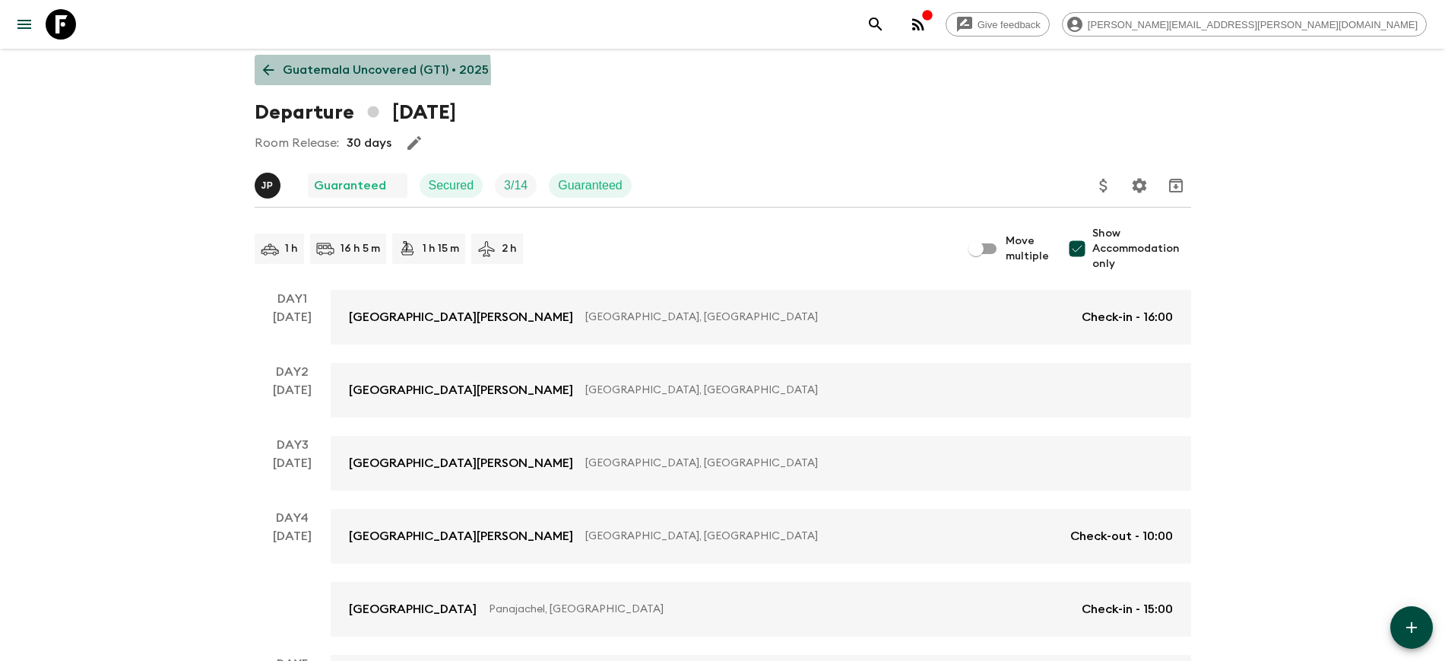
click at [265, 74] on icon at bounding box center [268, 70] width 17 height 17
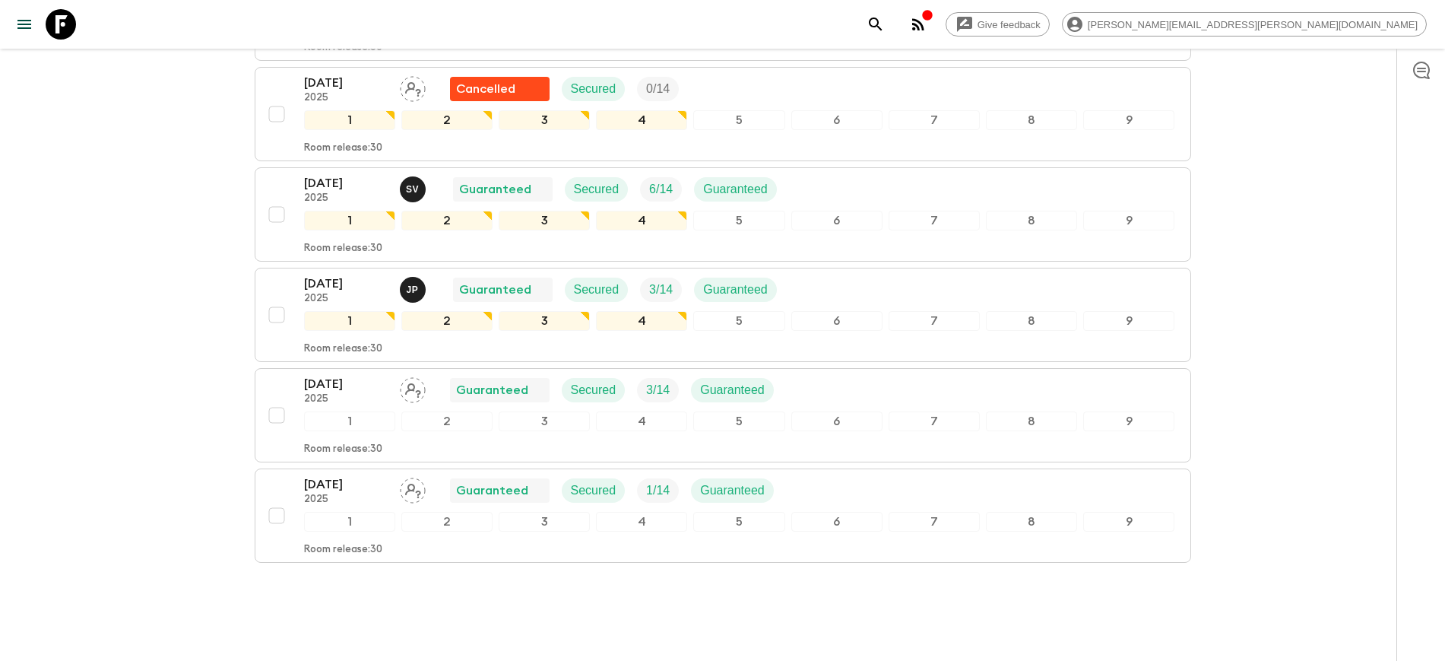
scroll to position [570, 0]
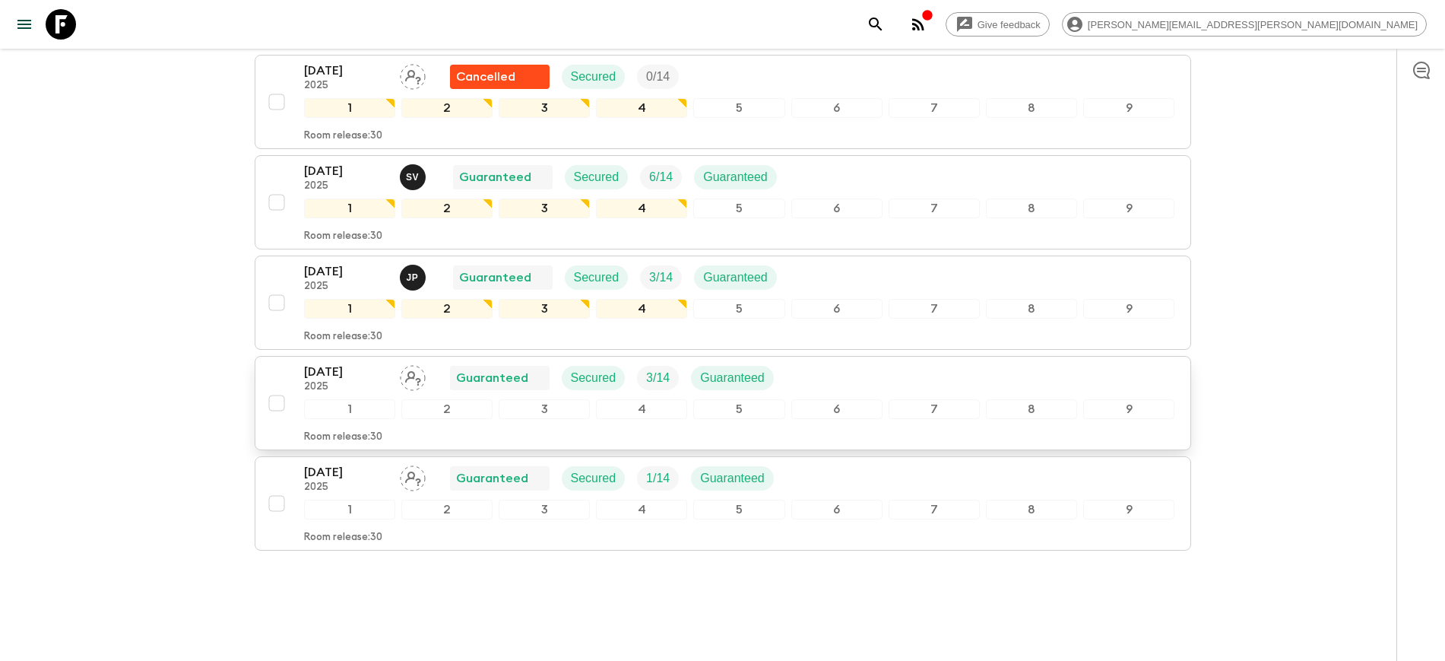
click at [325, 374] on p "[DATE]" at bounding box center [346, 372] width 84 height 18
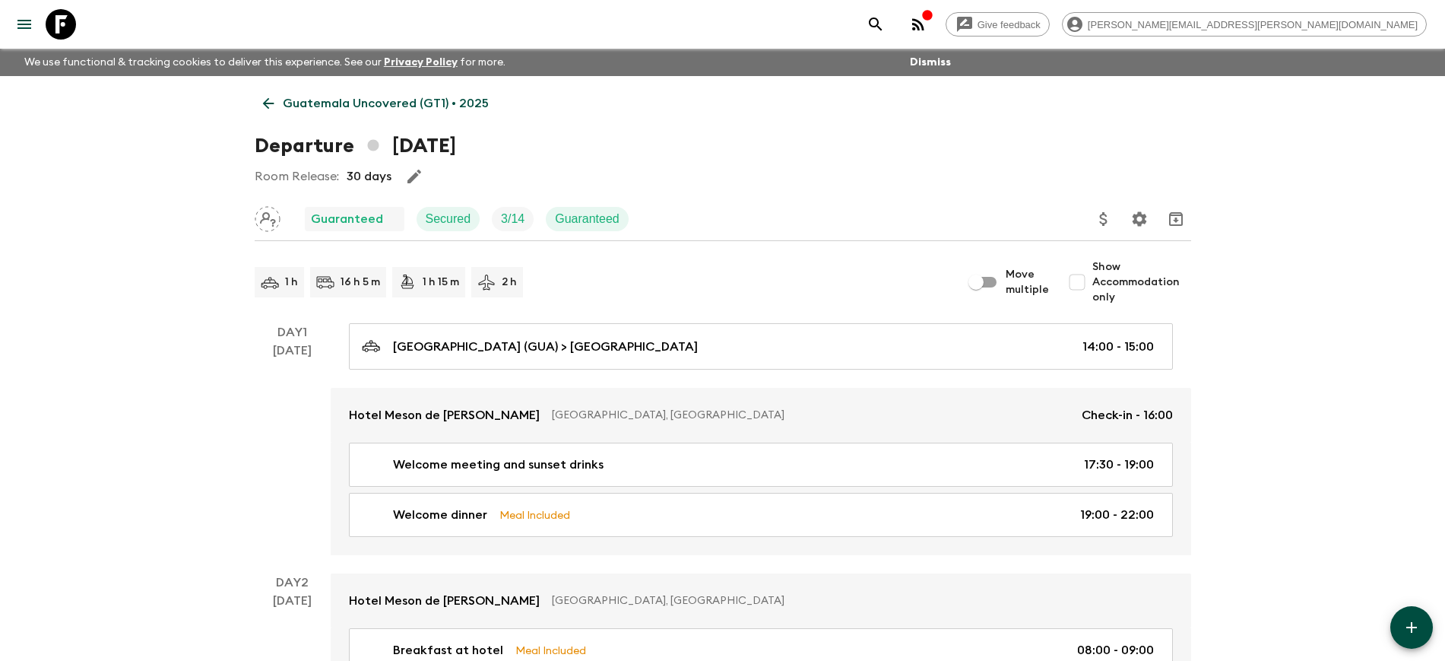
click at [1081, 284] on input "Show Accommodation only" at bounding box center [1077, 282] width 30 height 30
checkbox input "true"
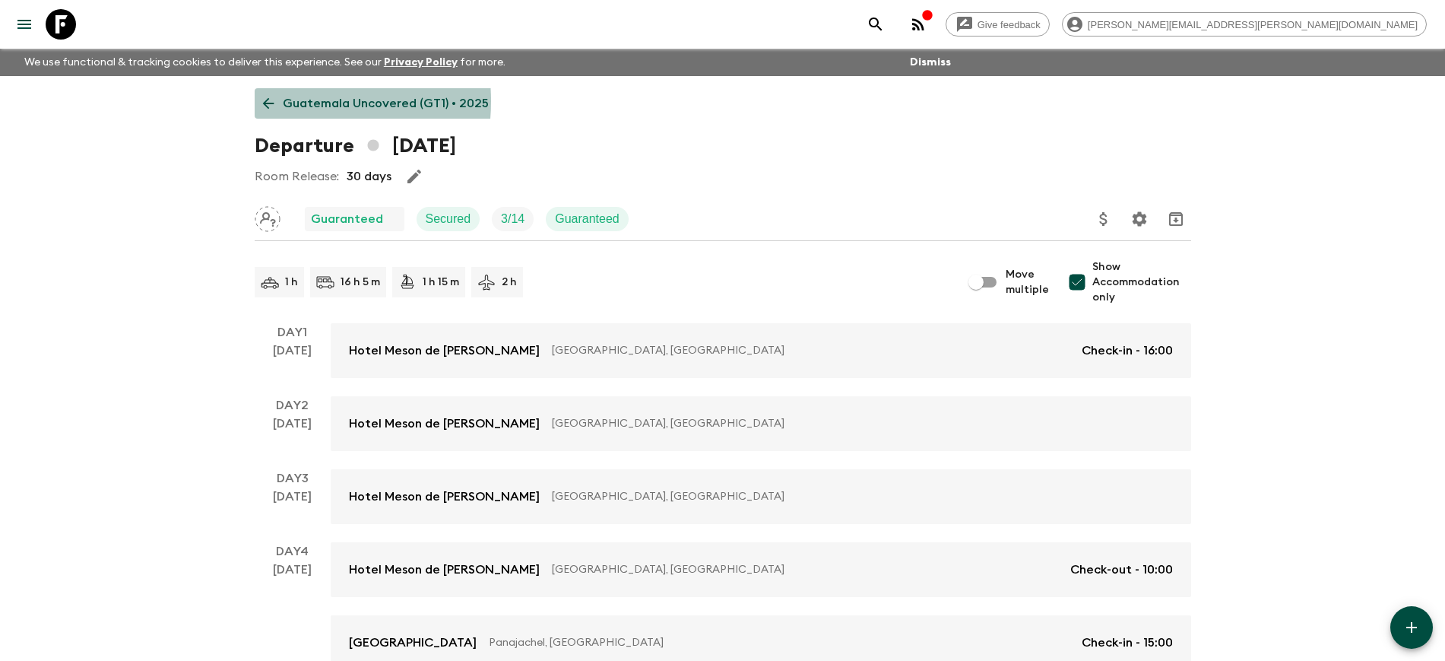
click at [275, 101] on icon at bounding box center [268, 103] width 17 height 17
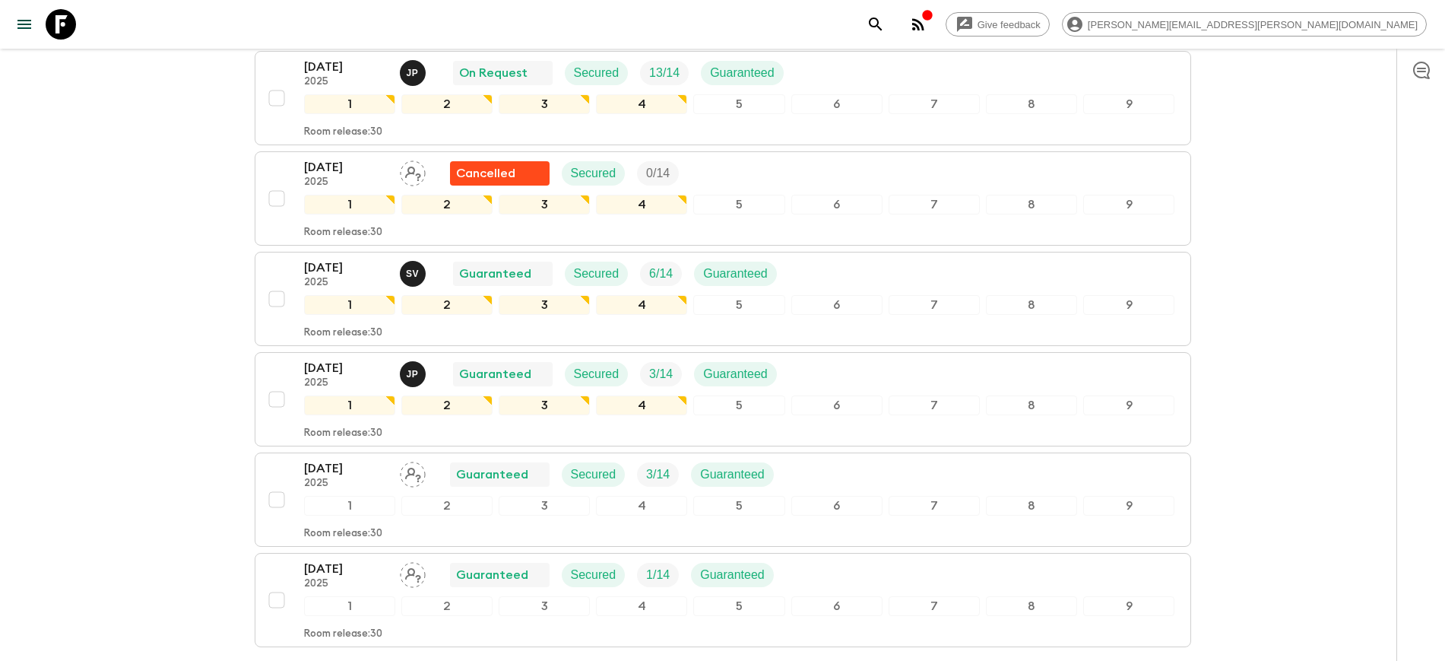
scroll to position [570, 0]
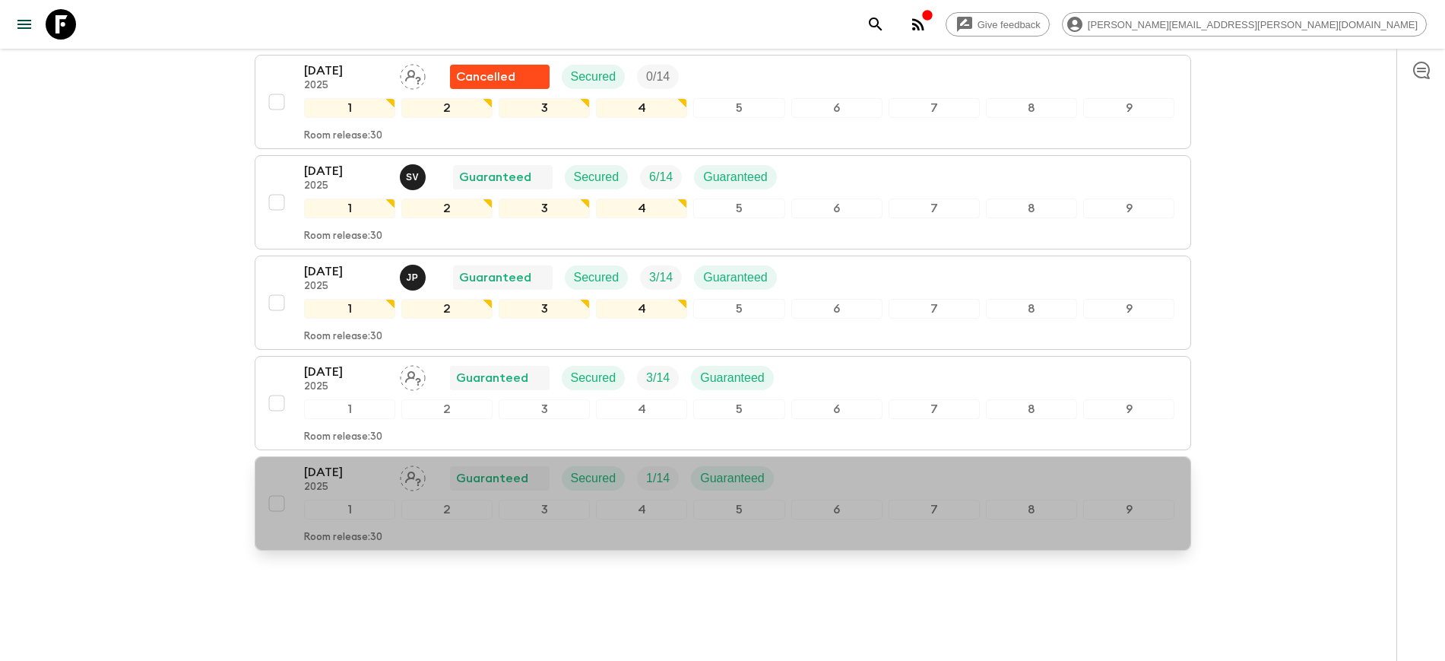
click at [325, 477] on p "[DATE]" at bounding box center [346, 472] width 84 height 18
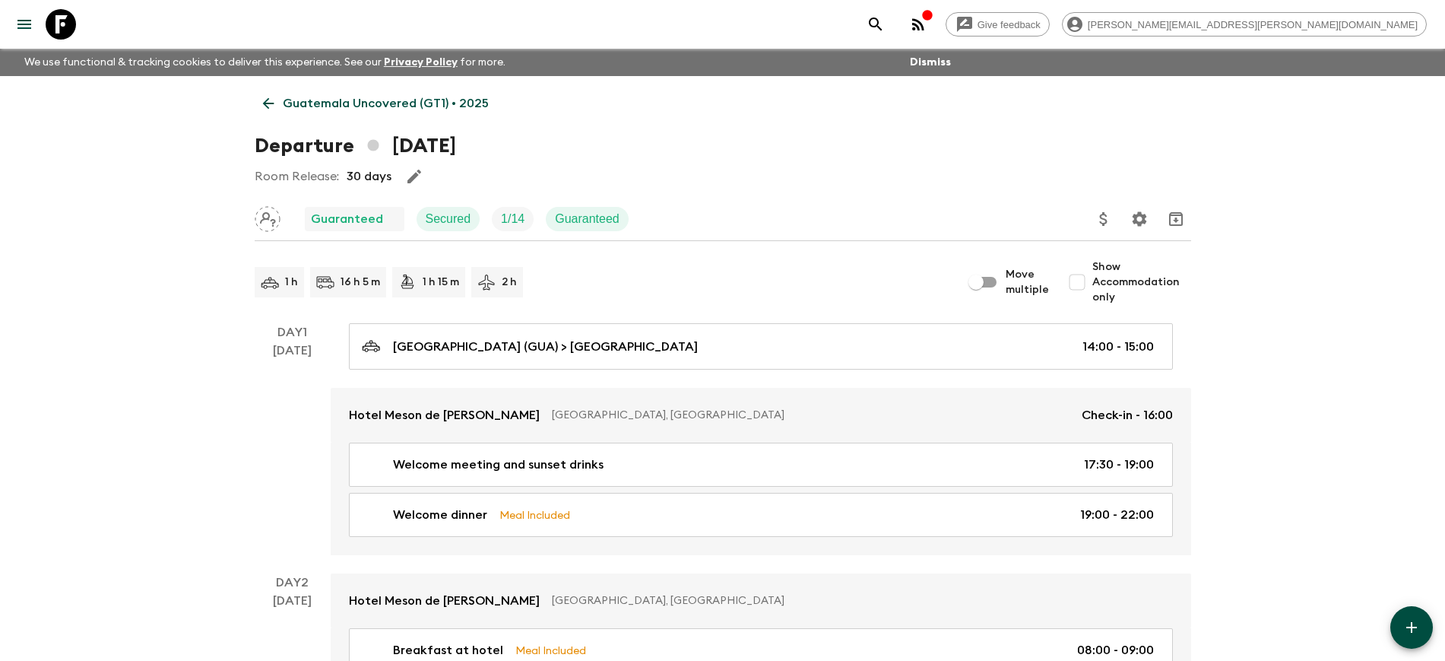
click at [1089, 284] on input "Show Accommodation only" at bounding box center [1077, 282] width 30 height 30
checkbox input "true"
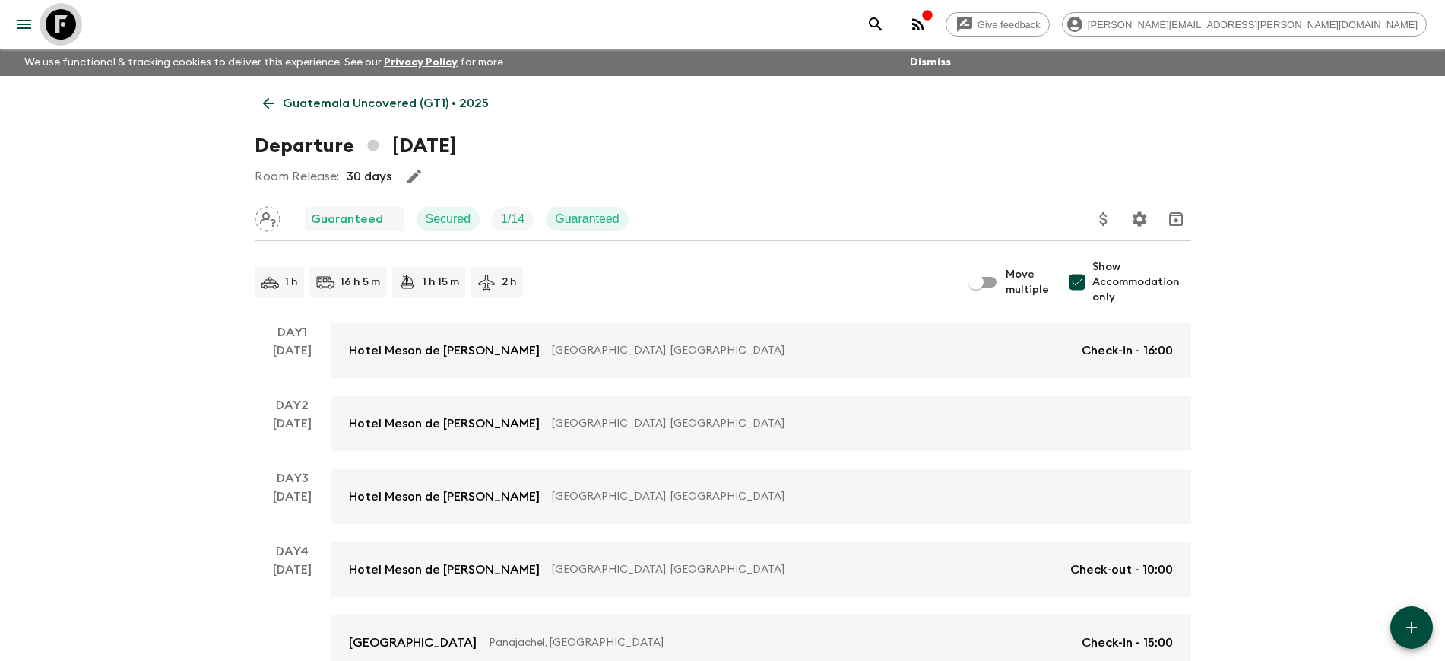
click at [59, 27] on icon at bounding box center [61, 24] width 30 height 30
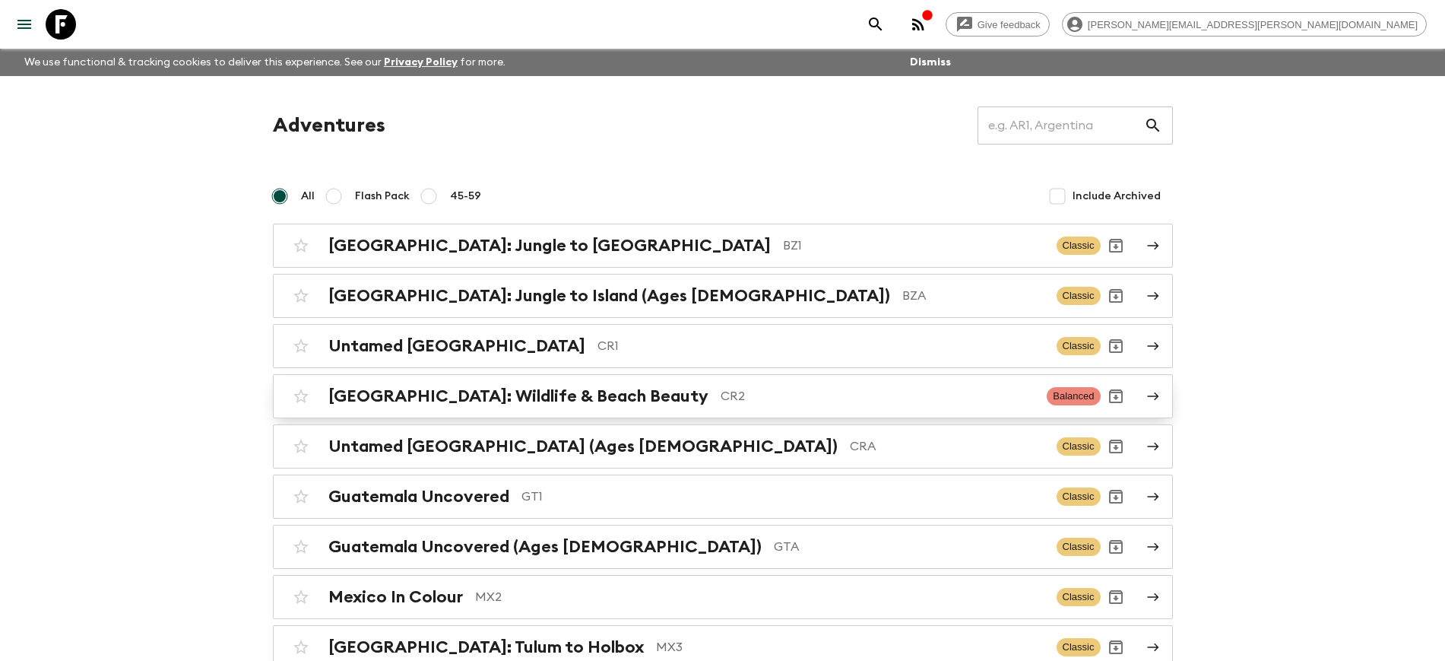
click at [546, 401] on h2 "[GEOGRAPHIC_DATA]: Wildlife & Beach Beauty" at bounding box center [518, 396] width 380 height 20
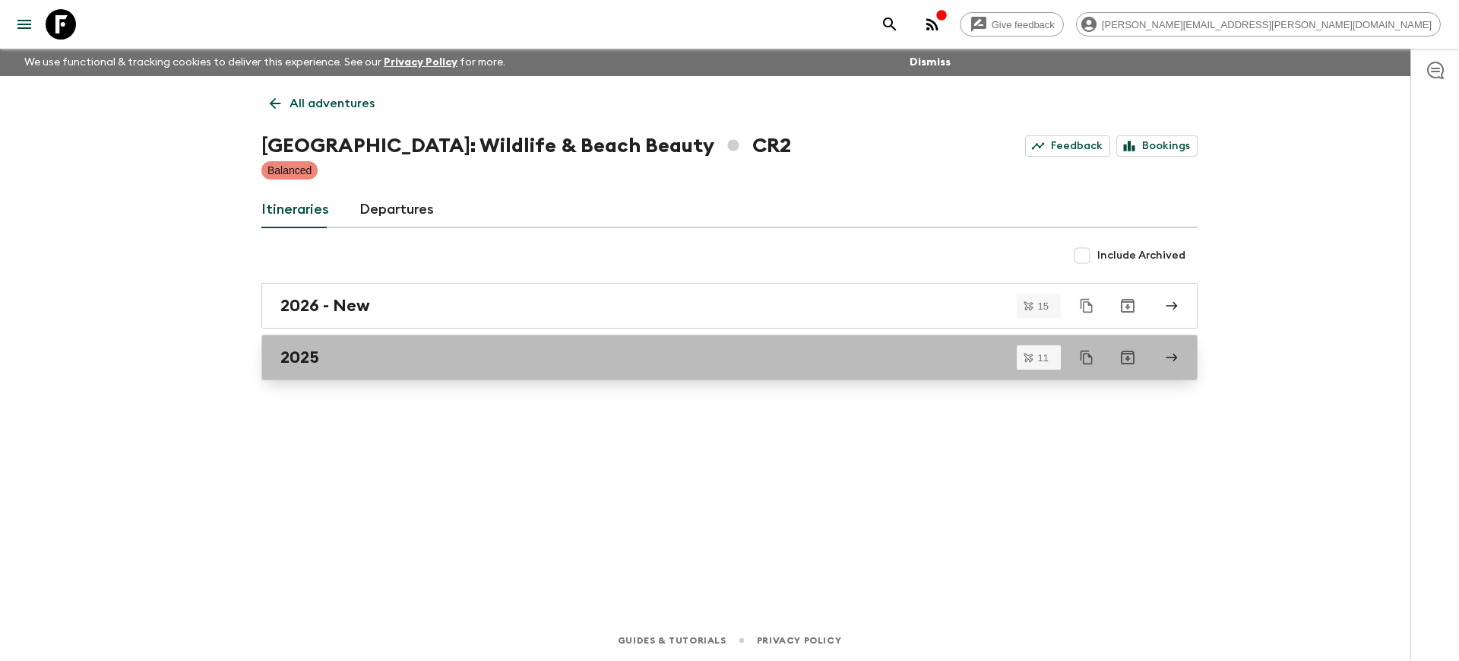
click at [337, 360] on div "2025" at bounding box center [715, 357] width 870 height 20
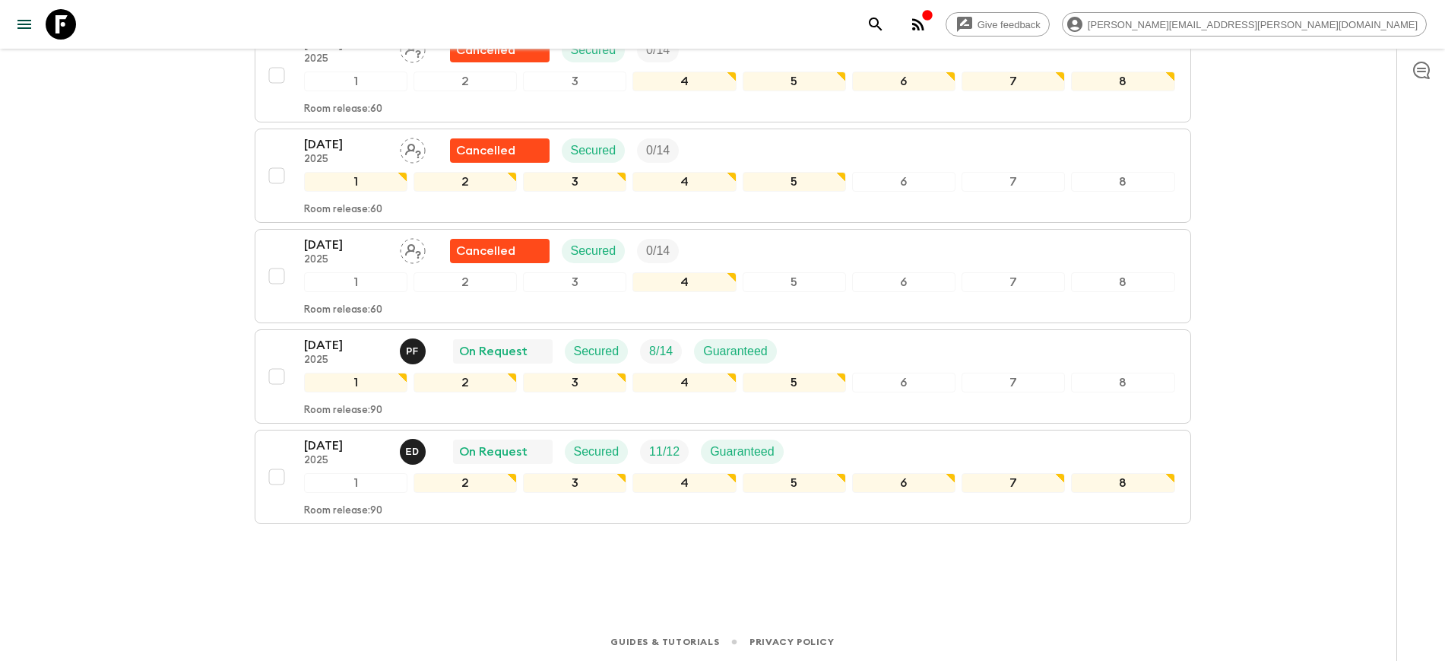
scroll to position [899, 0]
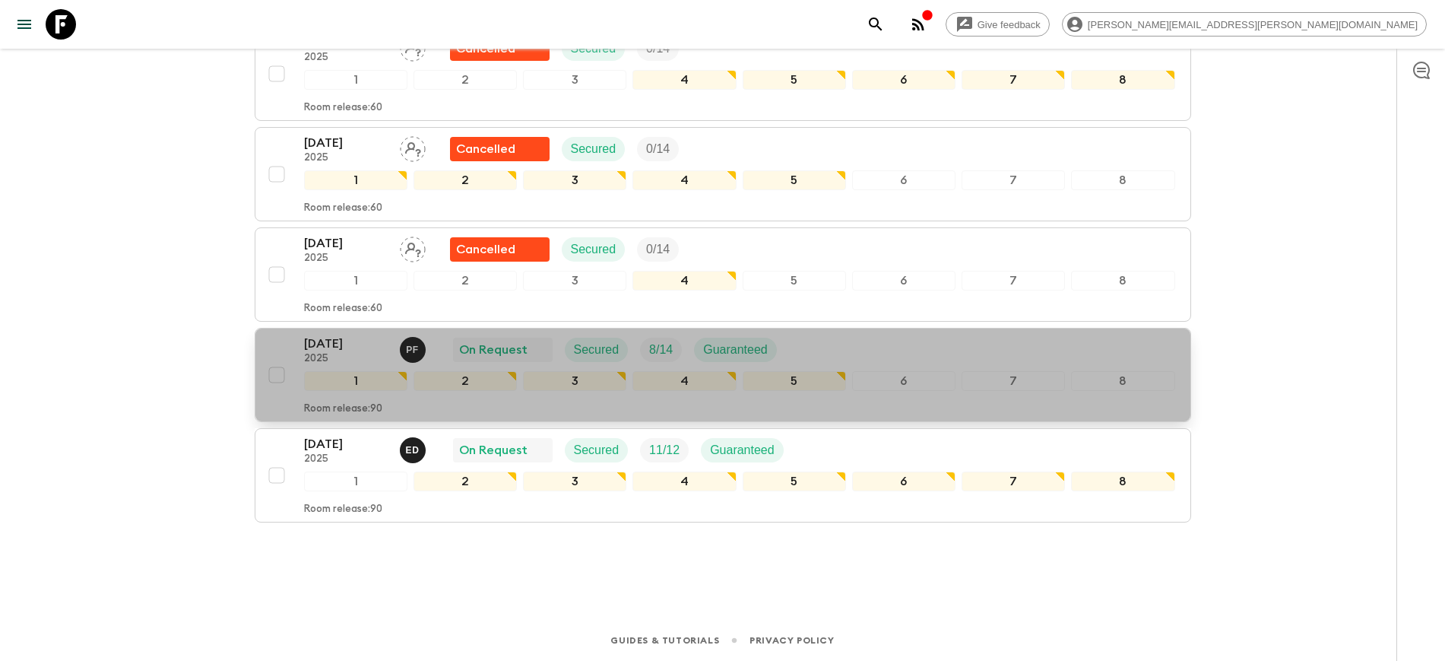
click at [347, 350] on p "[DATE]" at bounding box center [346, 343] width 84 height 18
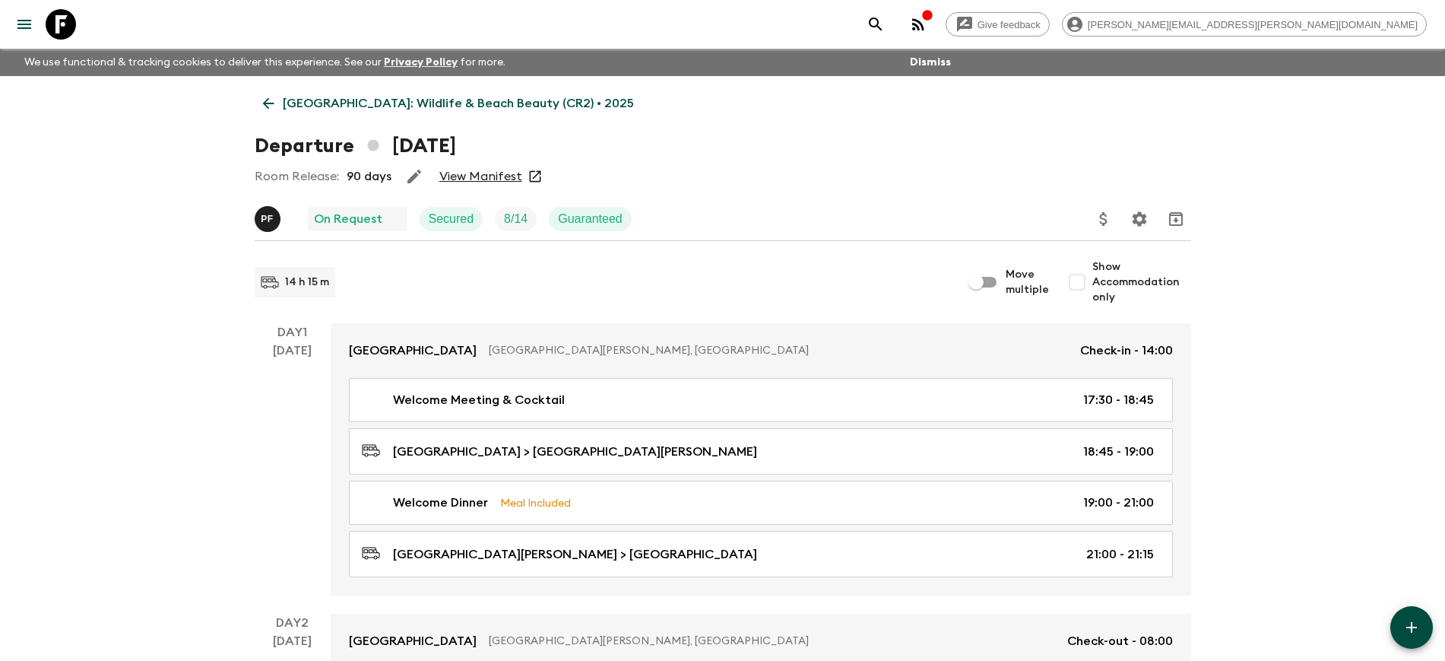
click at [1076, 279] on input "Show Accommodation only" at bounding box center [1077, 282] width 30 height 30
checkbox input "true"
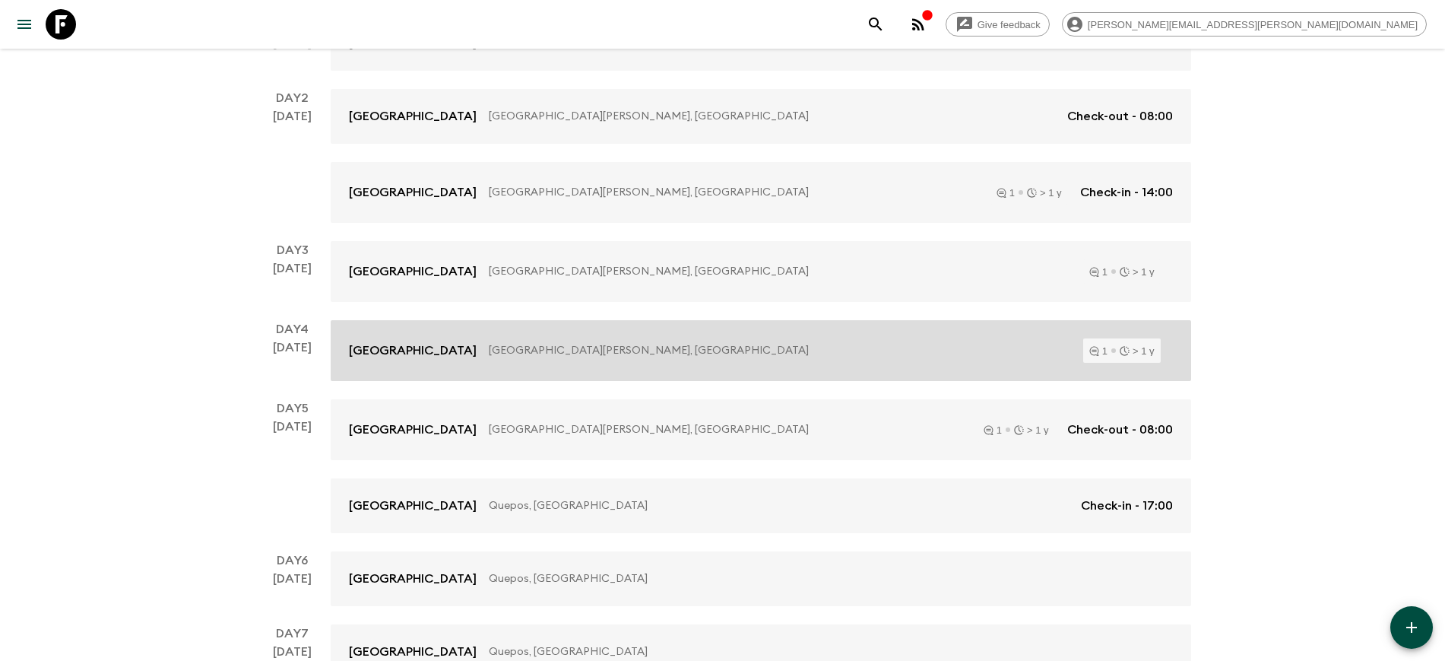
scroll to position [292, 0]
